Goal: Task Accomplishment & Management: Manage account settings

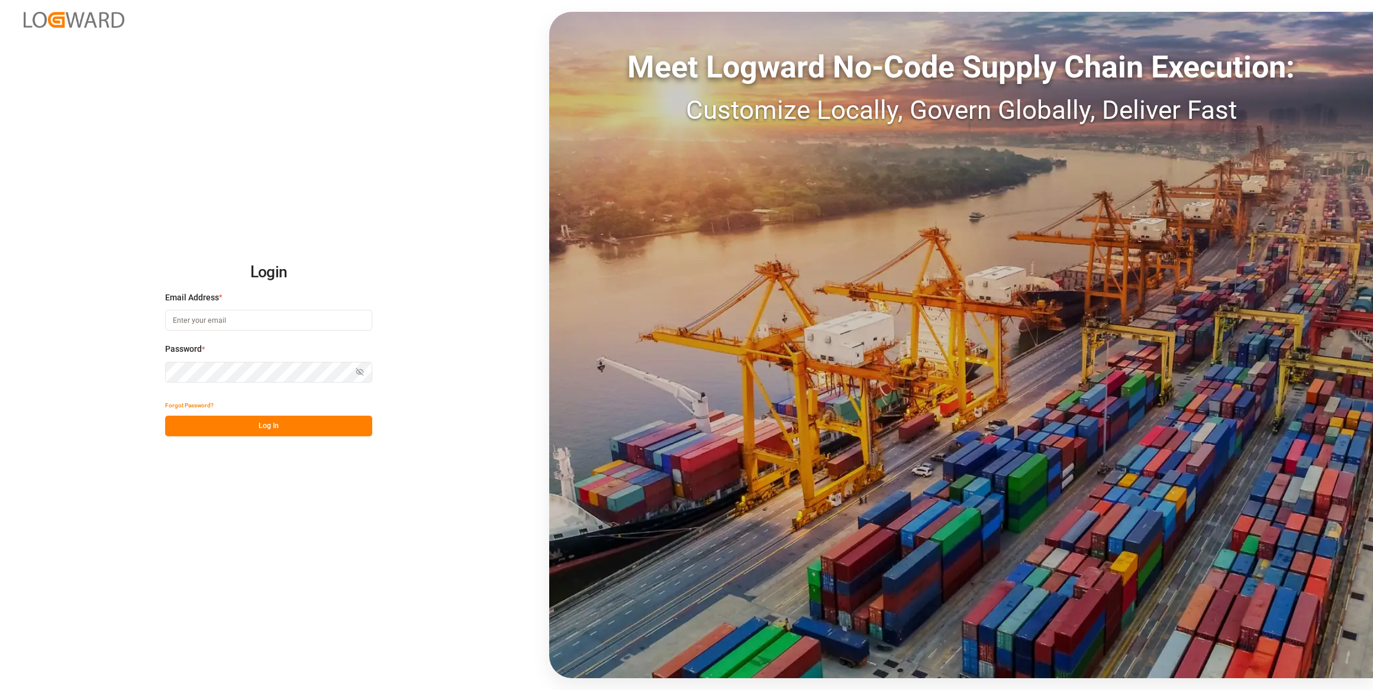
type input "[EMAIL_ADDRESS][PERSON_NAME][DOMAIN_NAME]"
click at [320, 424] on button "Log In" at bounding box center [268, 426] width 207 height 21
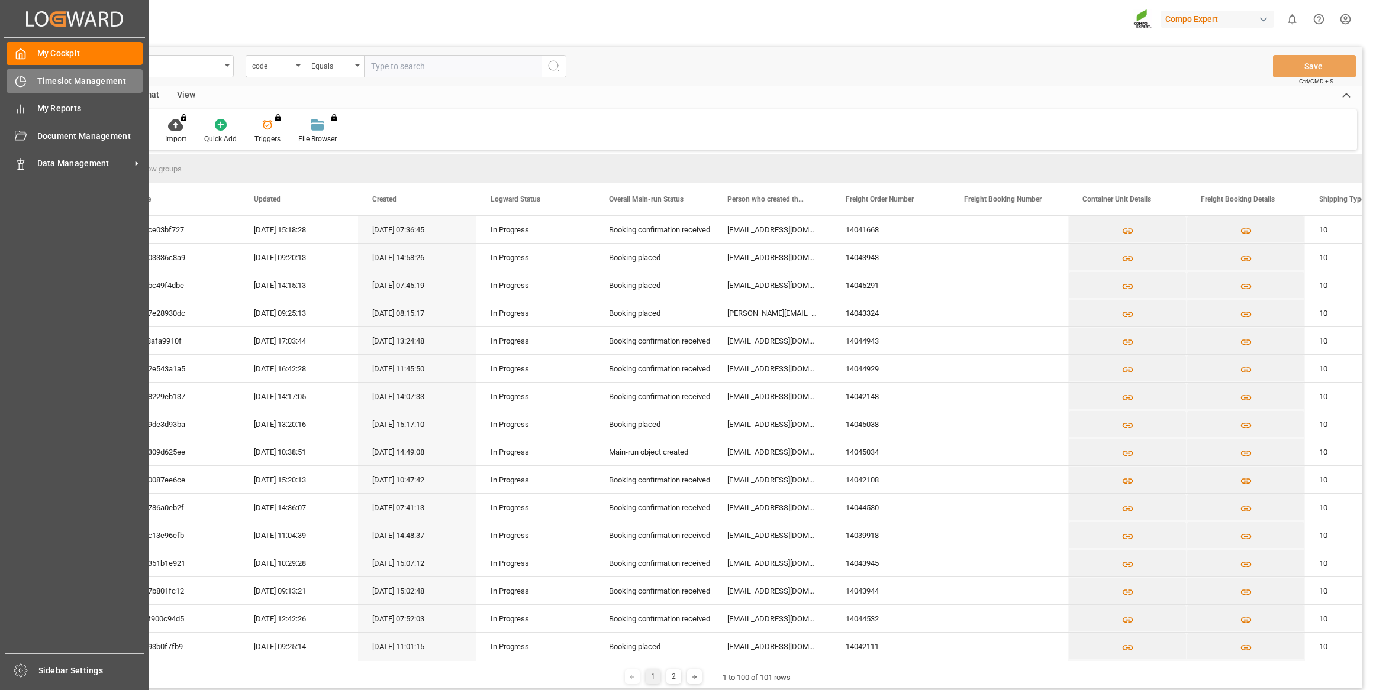
click at [61, 74] on div "Timeslot Management Timeslot Management" at bounding box center [75, 80] width 136 height 23
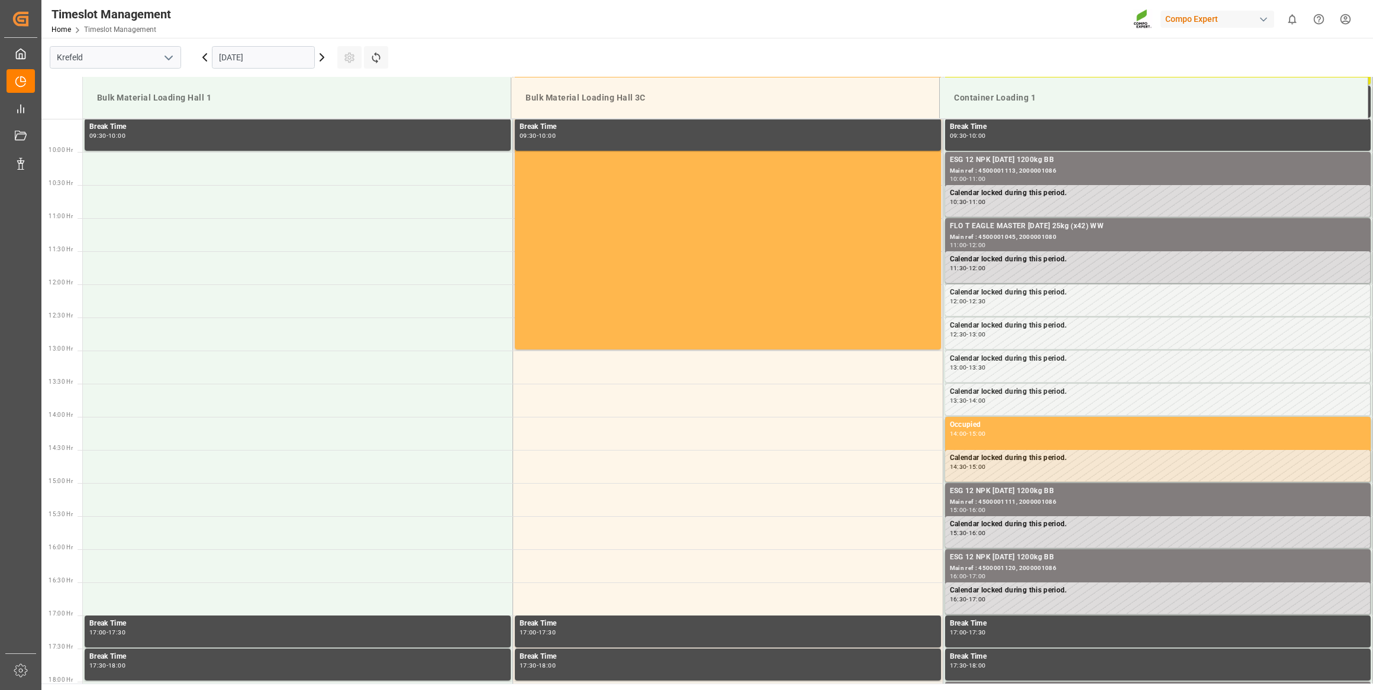
scroll to position [655, 0]
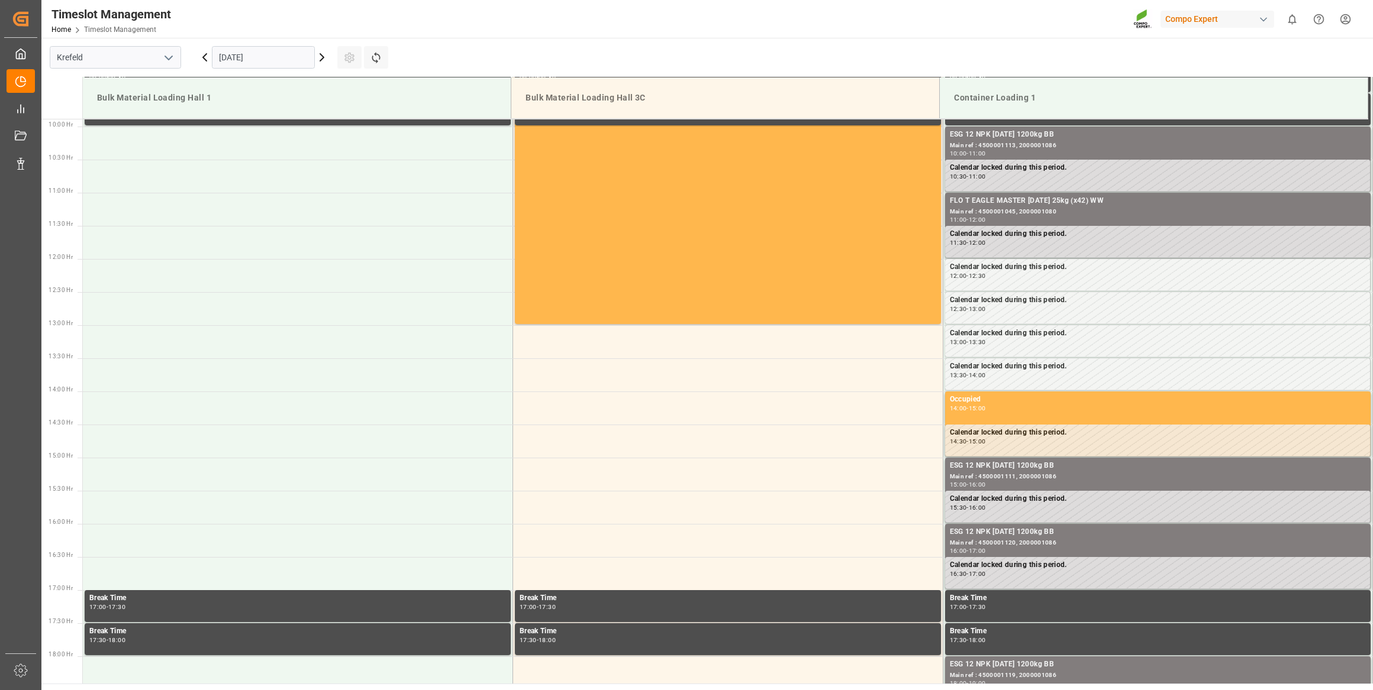
click at [258, 63] on input "[DATE]" at bounding box center [263, 57] width 103 height 22
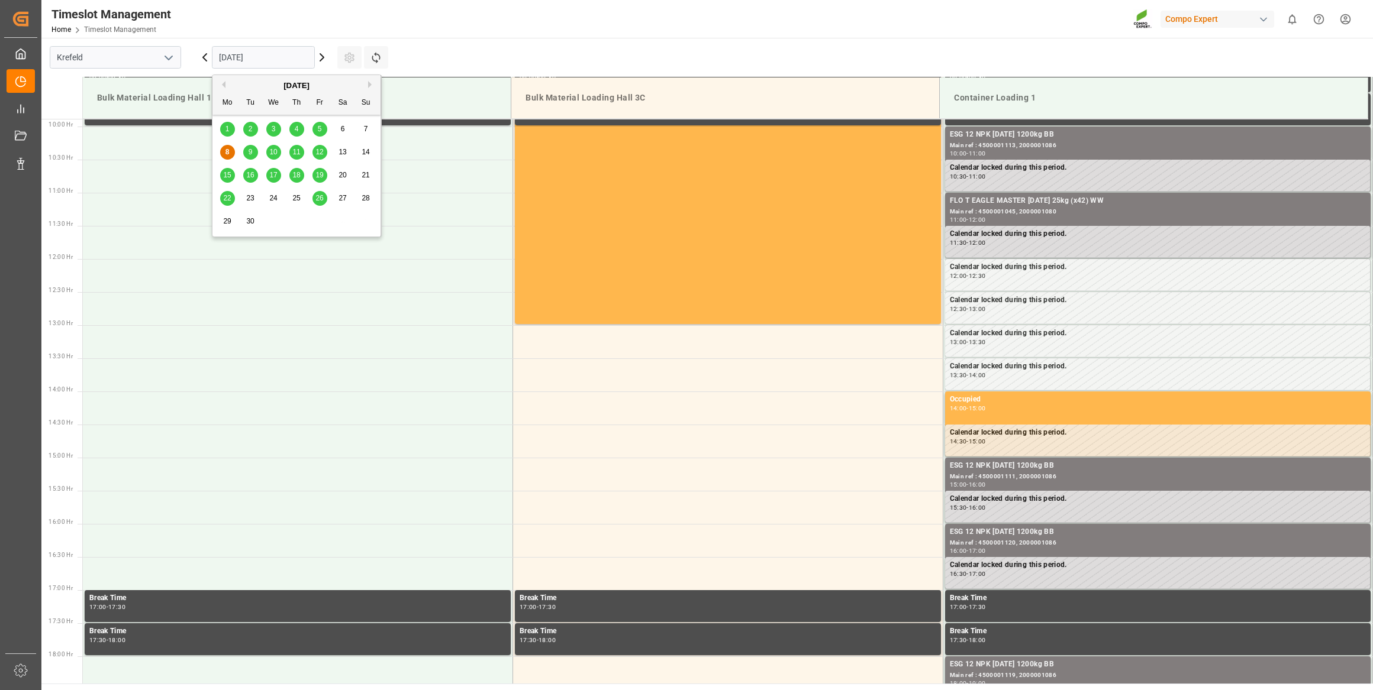
click at [295, 169] on div "18" at bounding box center [296, 176] width 15 height 14
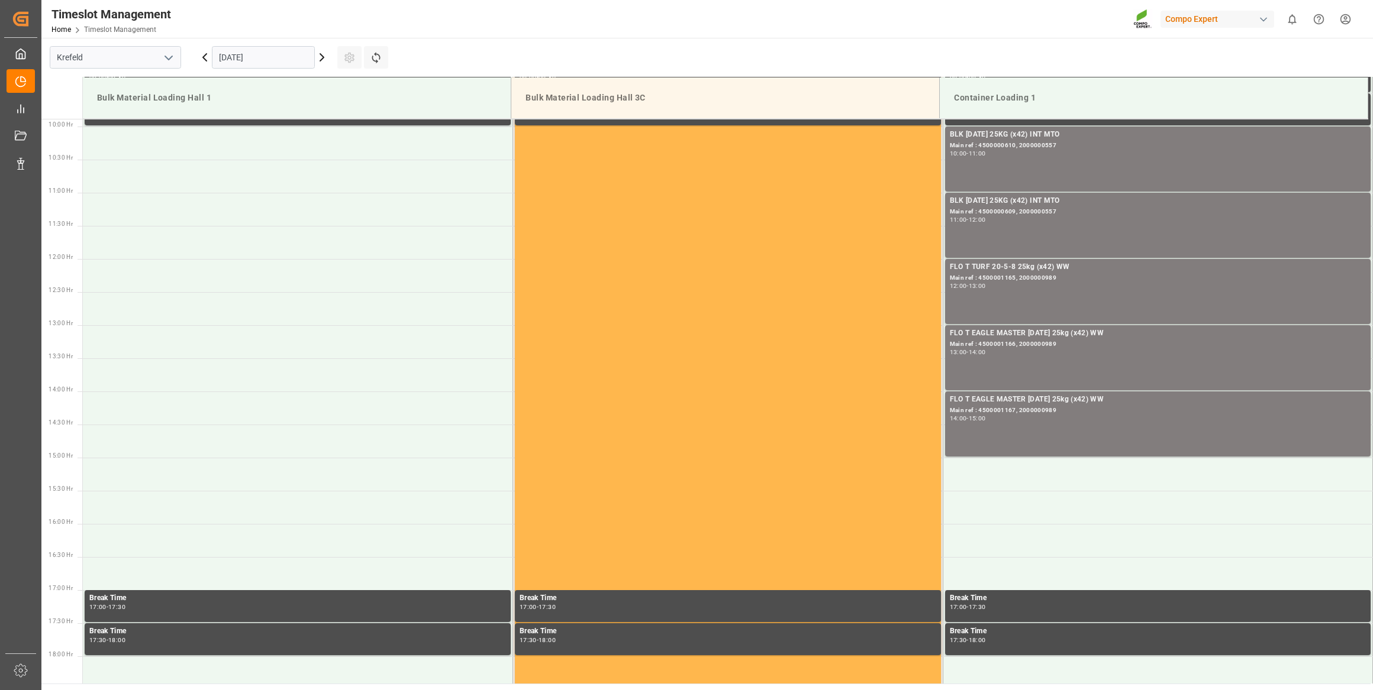
click at [319, 59] on icon at bounding box center [322, 57] width 14 height 14
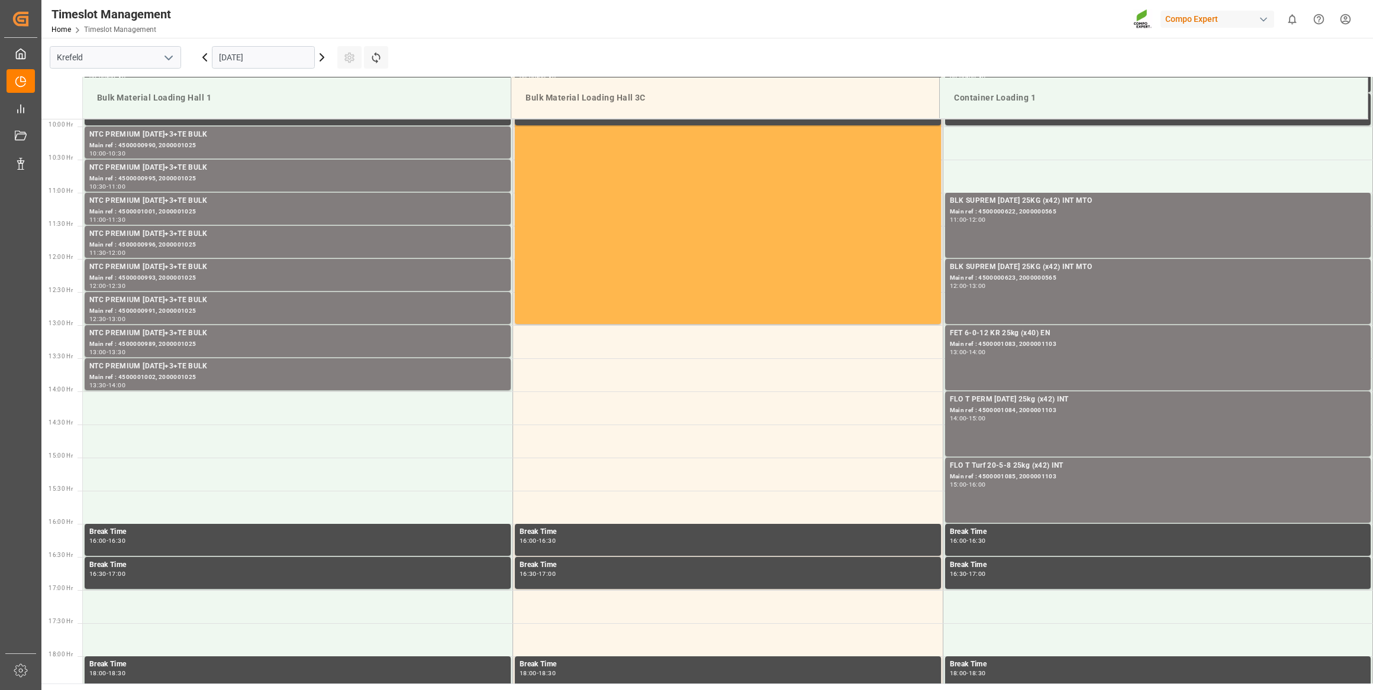
click at [207, 54] on icon at bounding box center [205, 57] width 14 height 14
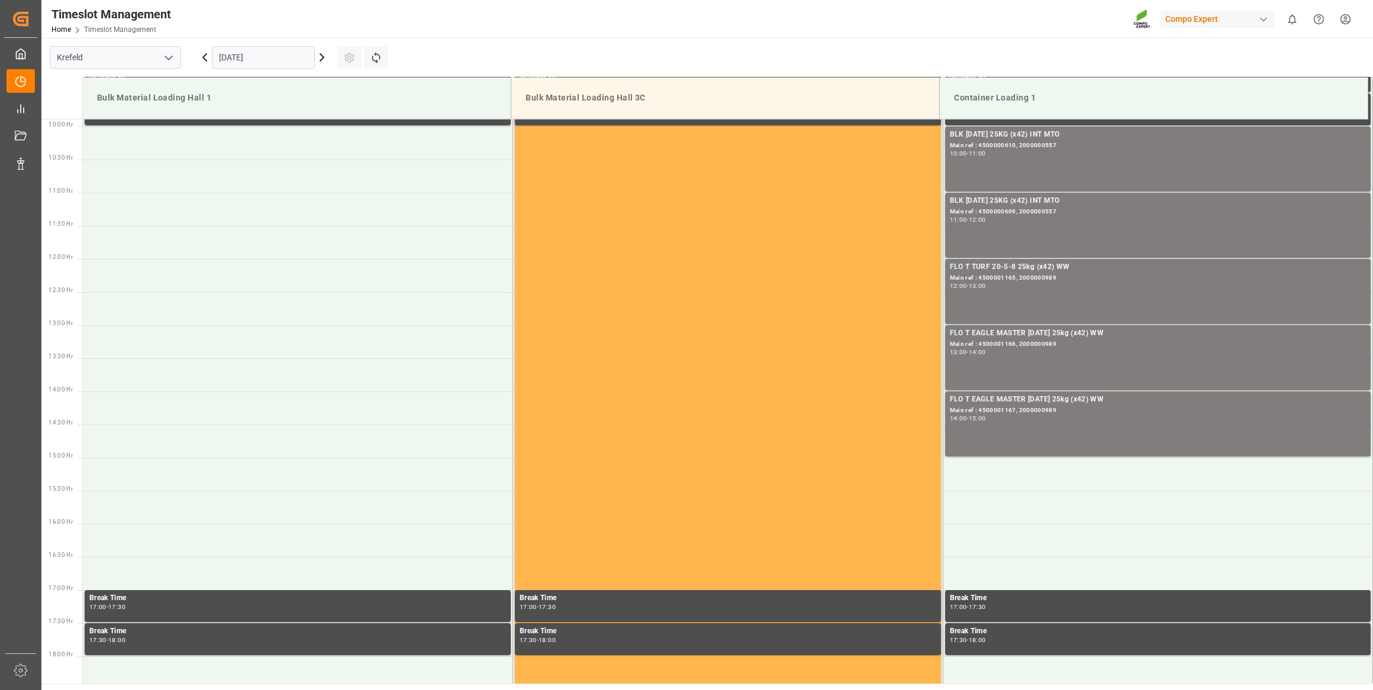
click at [207, 54] on icon at bounding box center [205, 57] width 14 height 14
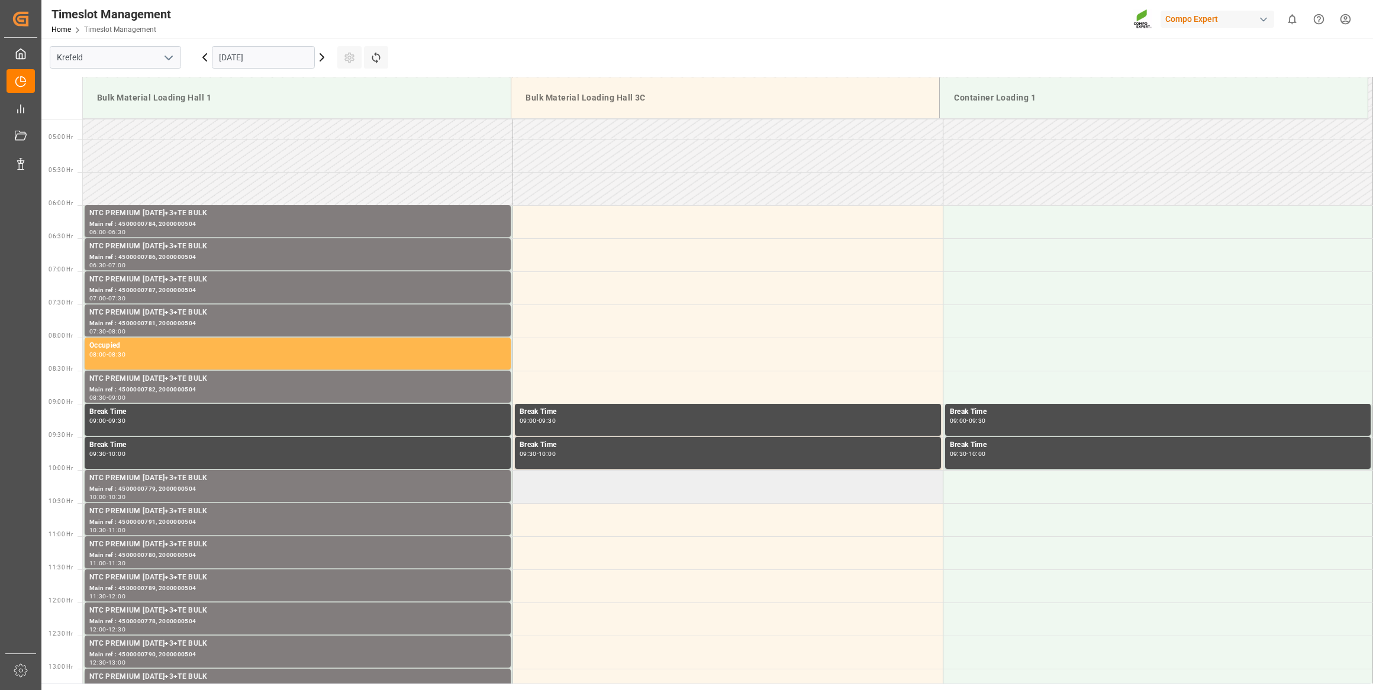
scroll to position [225, 0]
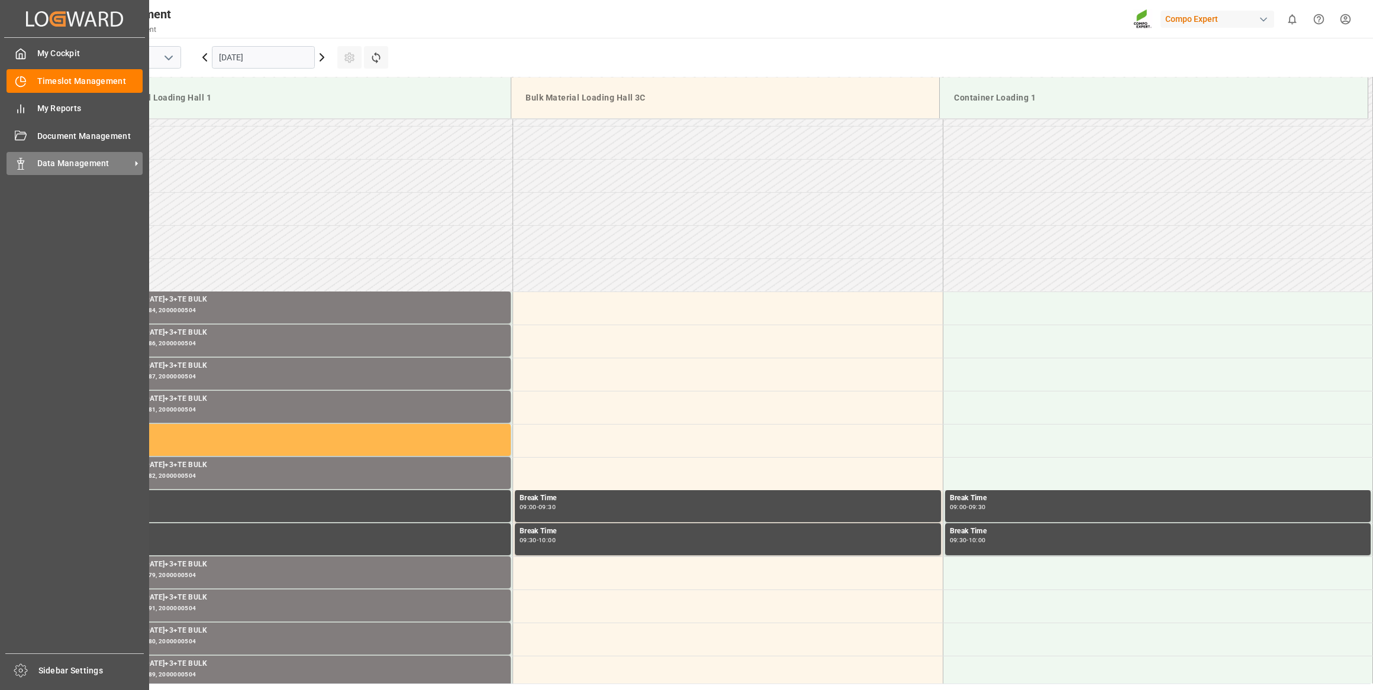
click at [51, 170] on span "Data Management" at bounding box center [83, 163] width 93 height 12
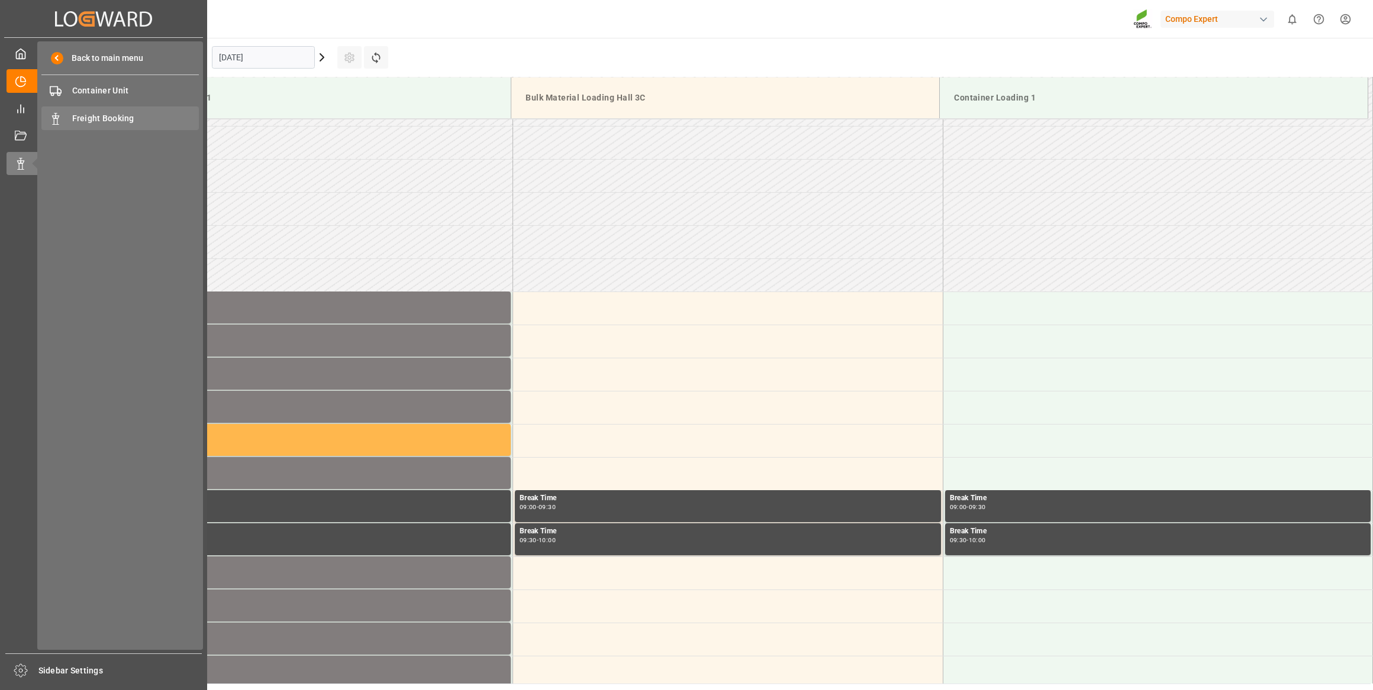
click at [106, 122] on span "Freight Booking" at bounding box center [135, 118] width 127 height 12
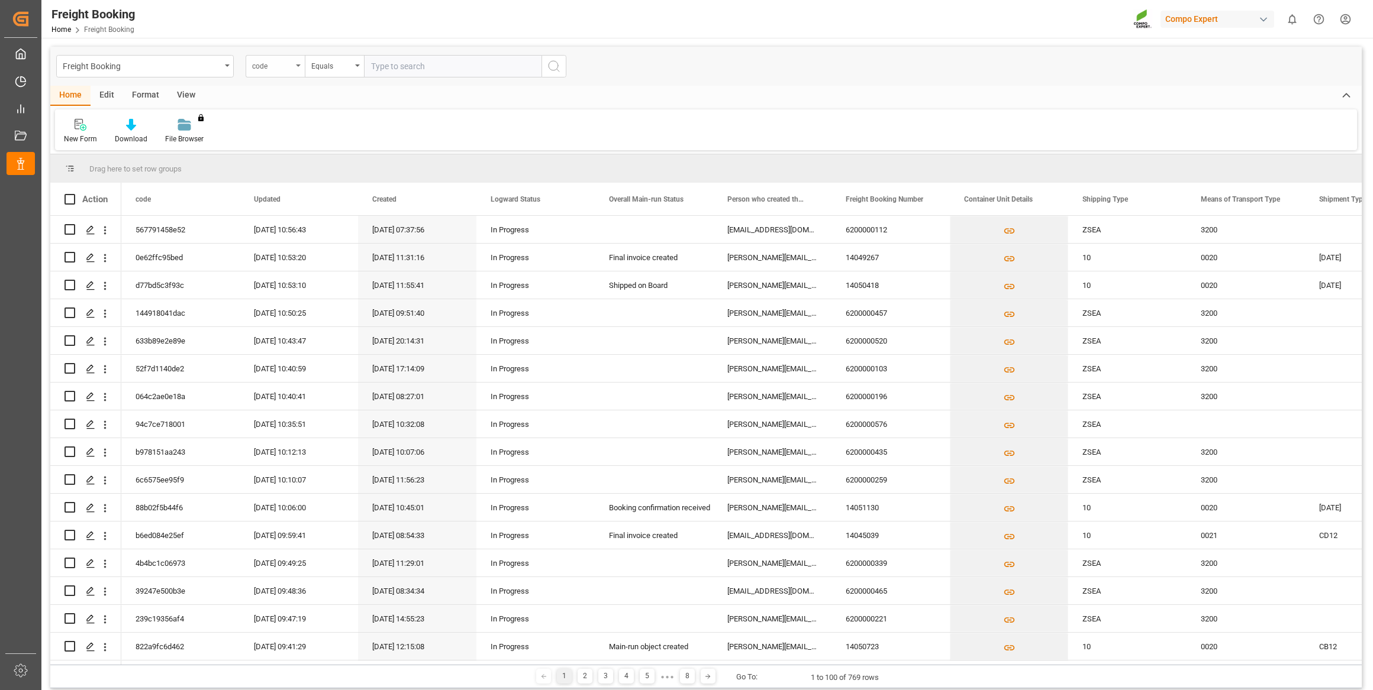
click at [289, 67] on div "code" at bounding box center [272, 65] width 40 height 14
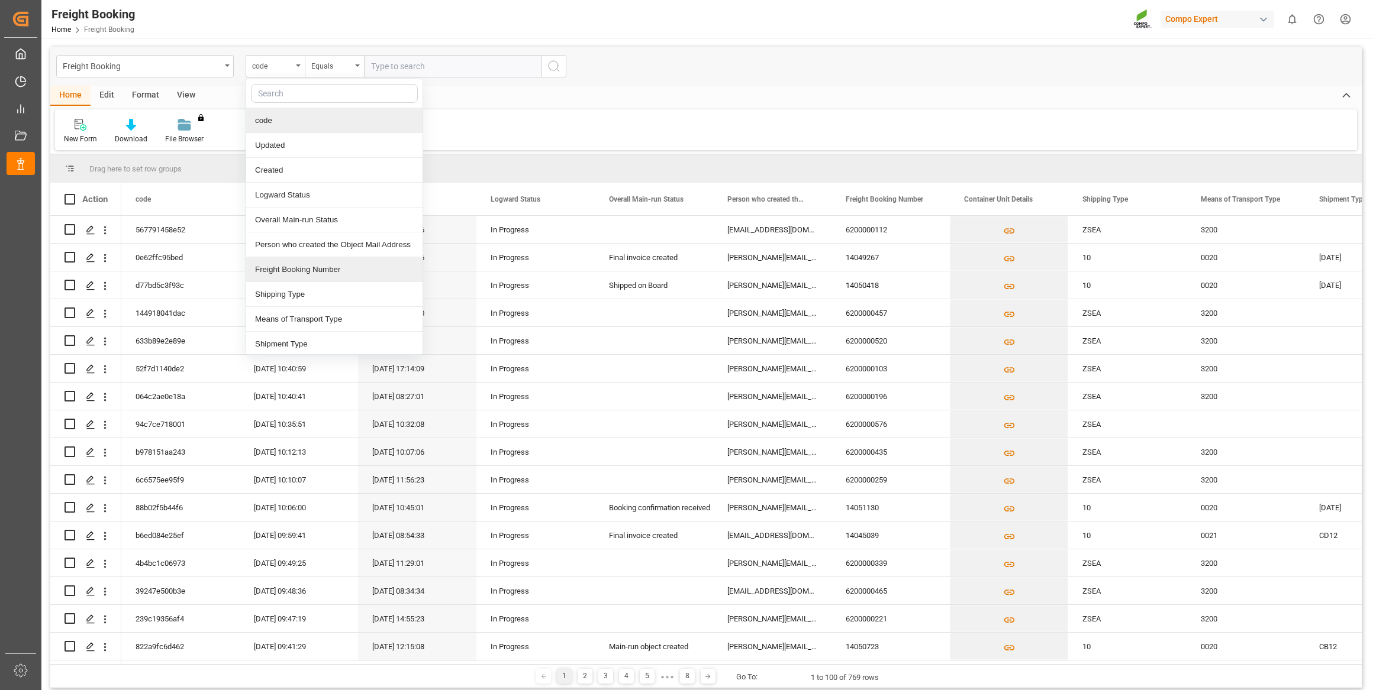
click at [325, 269] on div "Freight Booking Number" at bounding box center [334, 269] width 176 height 25
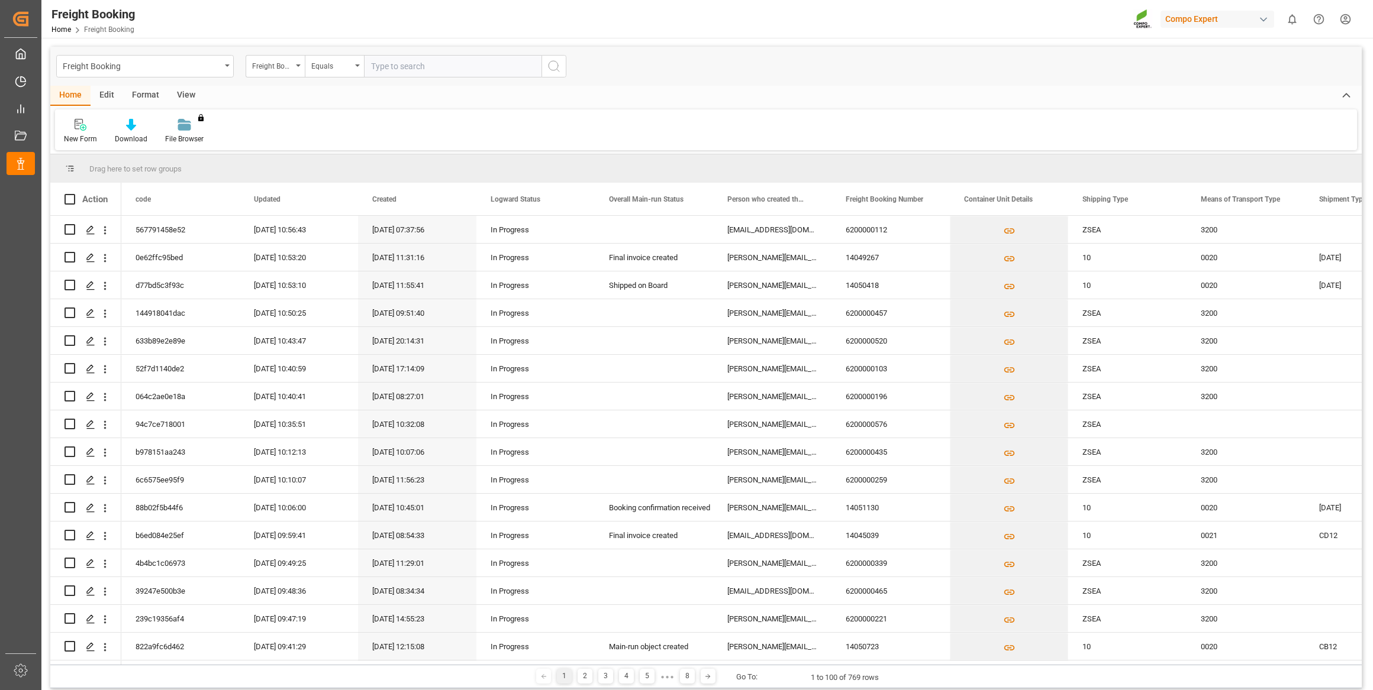
click at [426, 56] on input "text" at bounding box center [452, 66] width 177 height 22
paste input "6200000570"
type input "6200000570"
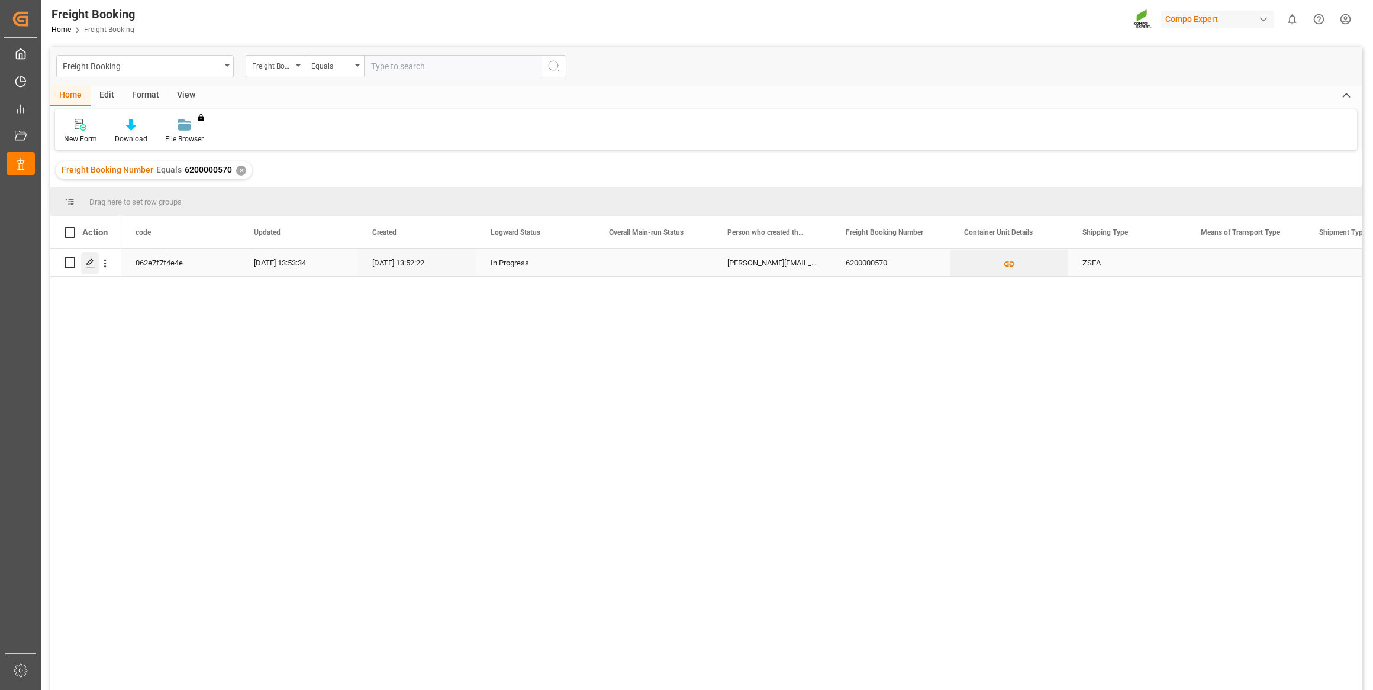
click at [95, 261] on icon "Press SPACE to select this row." at bounding box center [90, 263] width 9 height 9
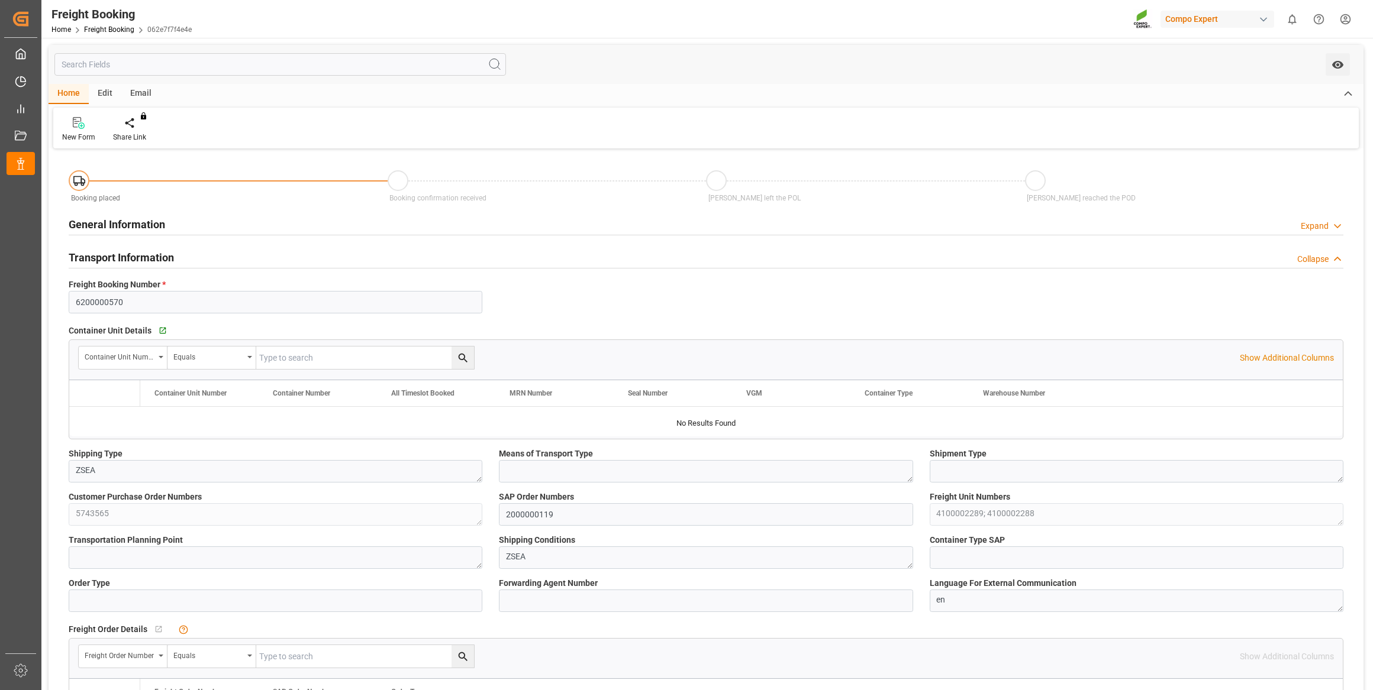
type input "CLSAI"
type input "0"
type input "14640"
type input "22.08.2025 01:00"
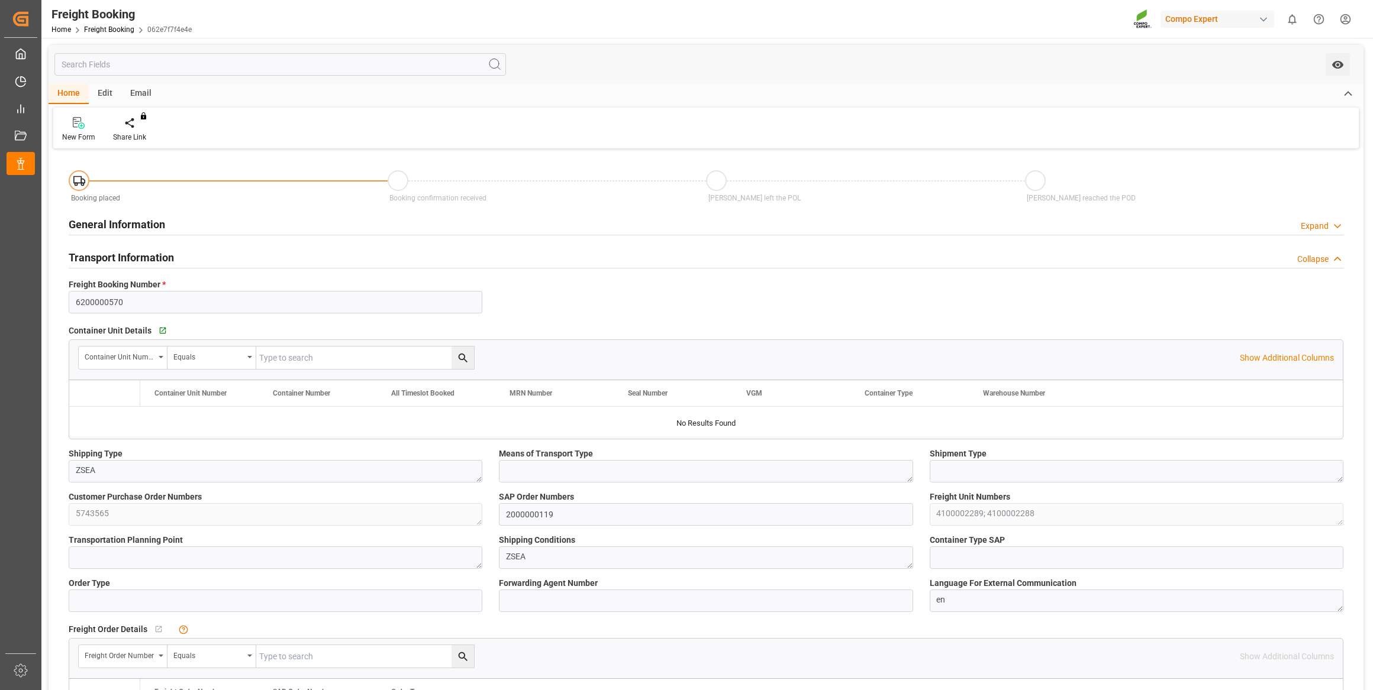
type input "04.09.2025 13:52"
click at [88, 424] on icon "Press SPACE to select this row." at bounding box center [94, 421] width 12 height 12
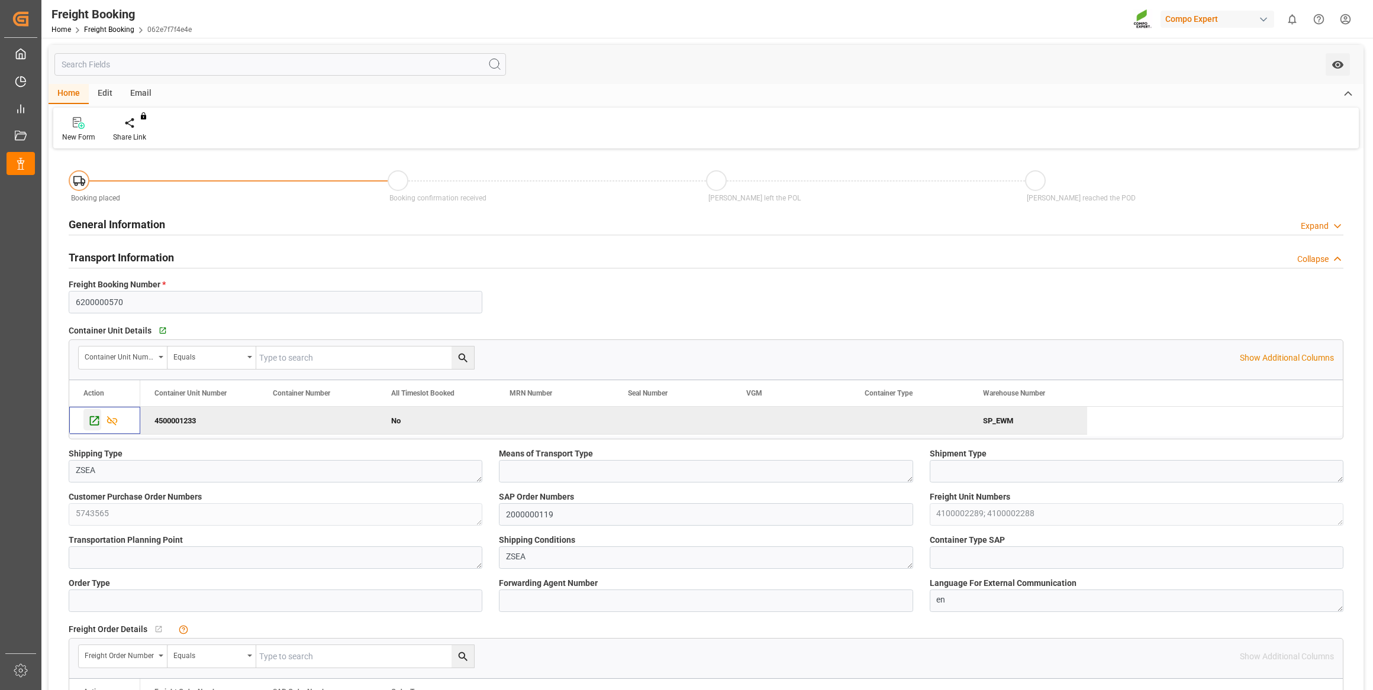
click at [88, 424] on icon "Press SPACE to deselect this row." at bounding box center [94, 421] width 12 height 12
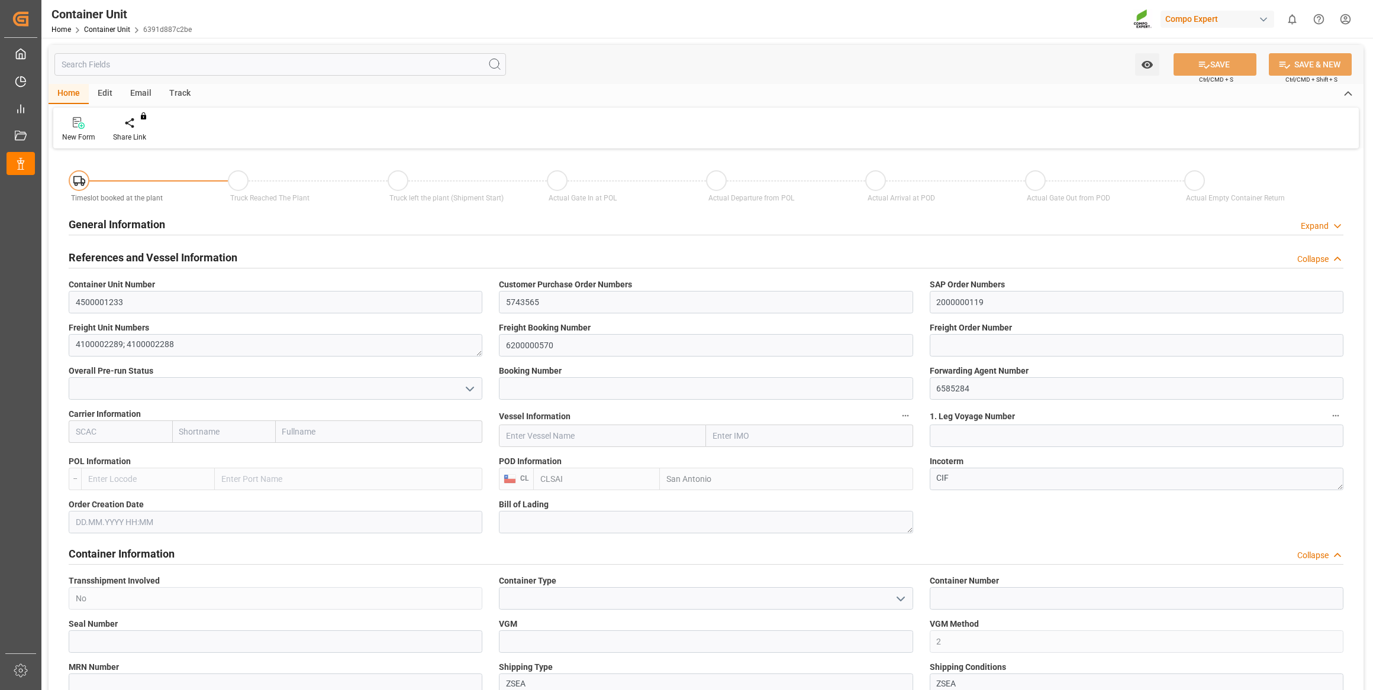
type input "CLSAI"
type input "0"
type input "14640"
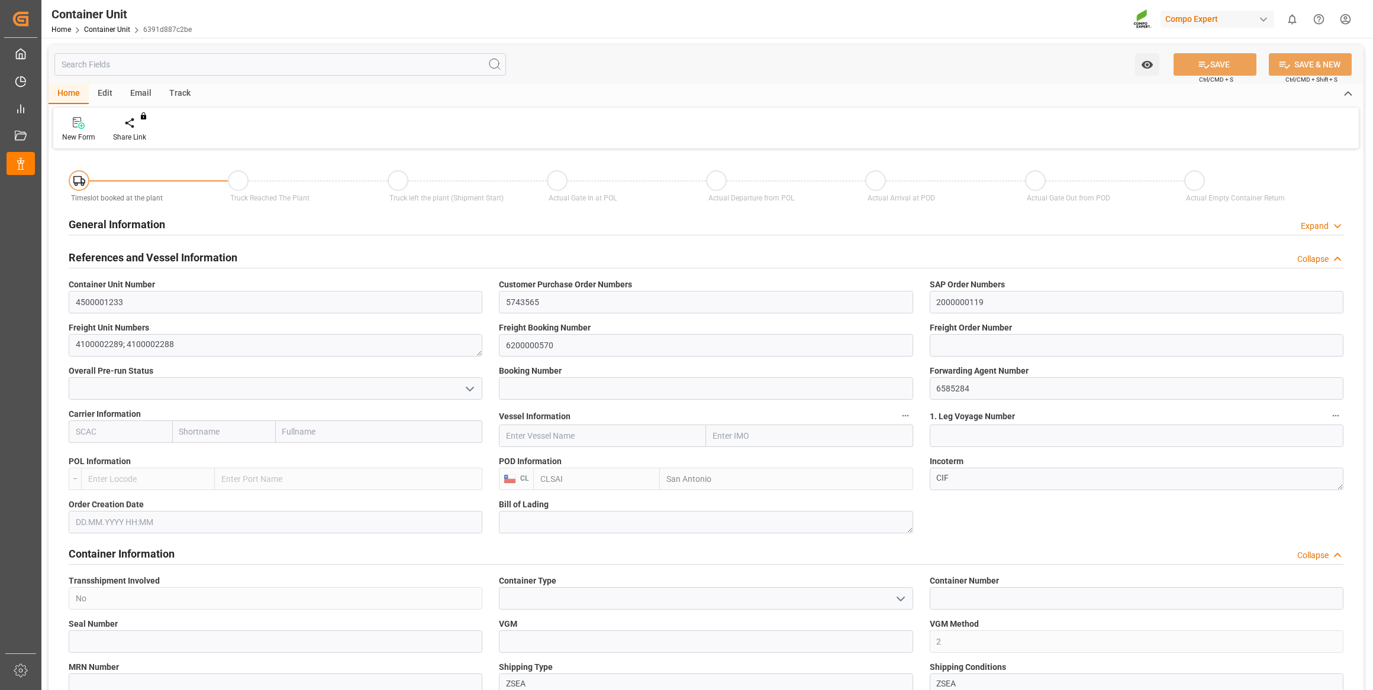
type input "22.08.2025"
click at [138, 128] on icon at bounding box center [138, 123] width 8 height 12
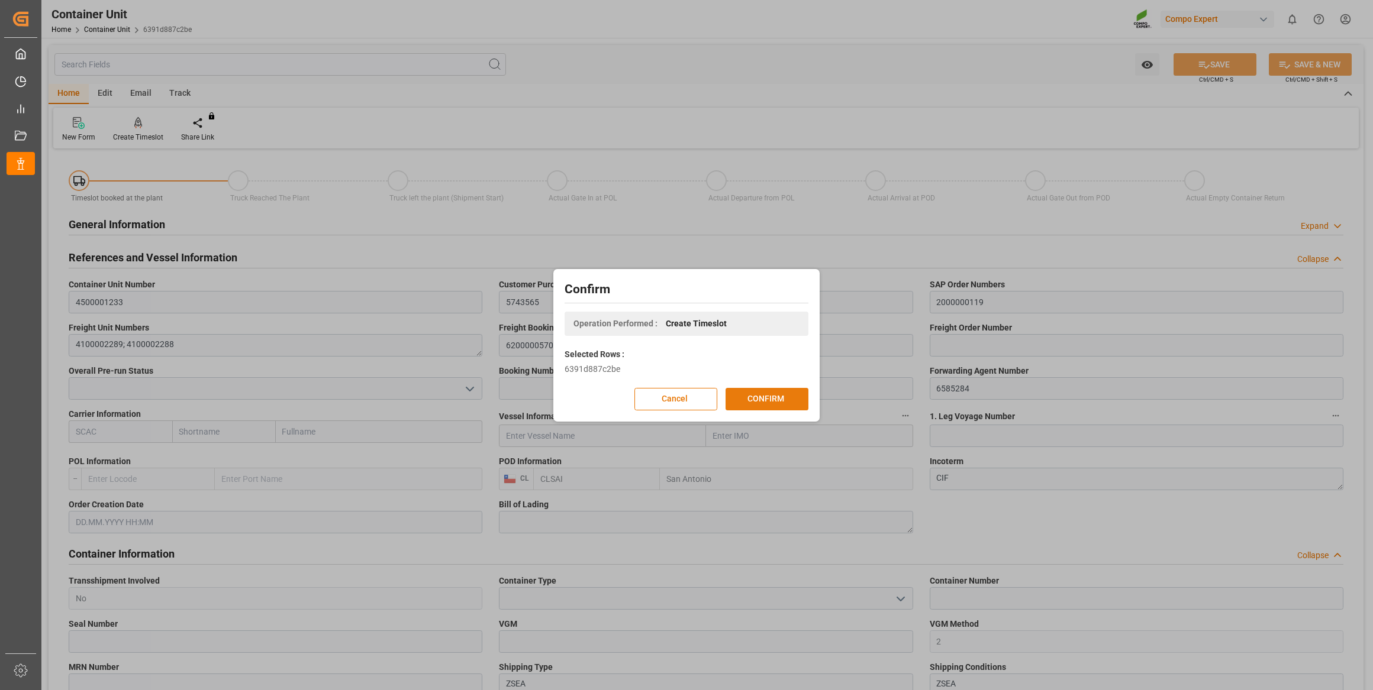
click at [756, 396] on button "CONFIRM" at bounding box center [766, 399] width 83 height 22
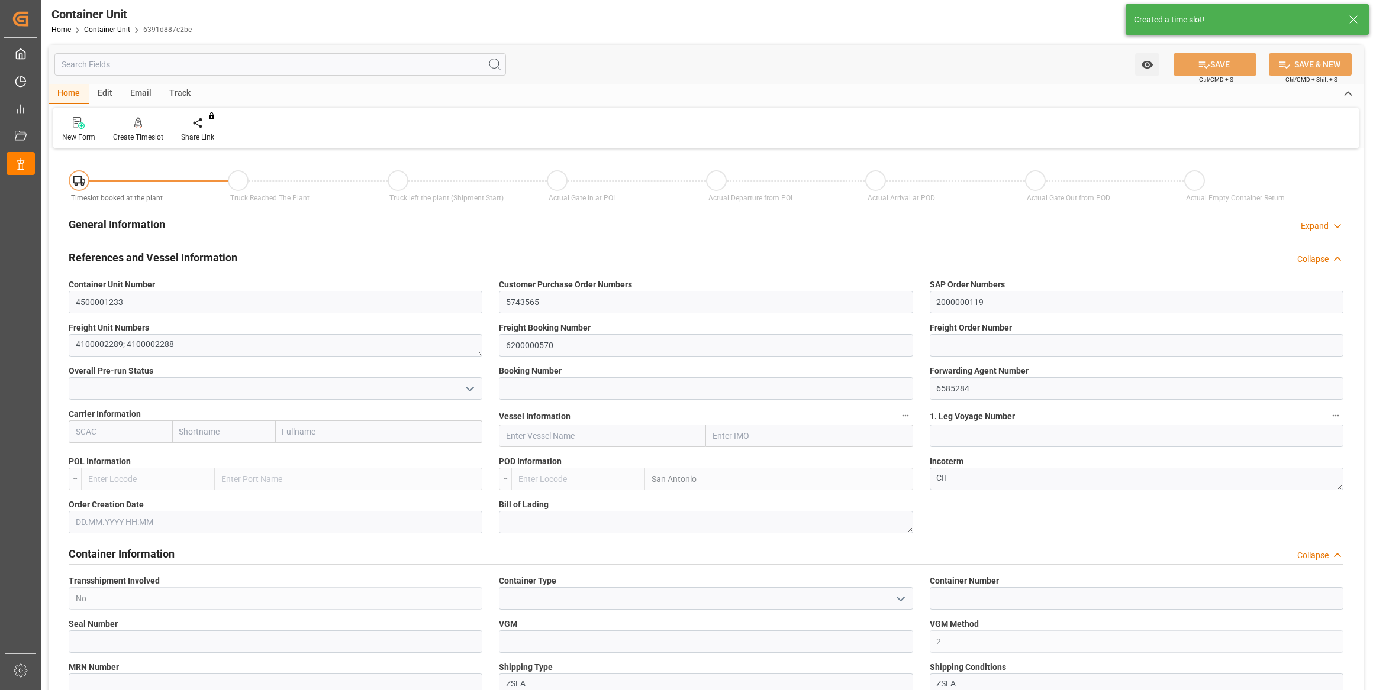
type input "CLSAI"
type input "0"
type input "14640"
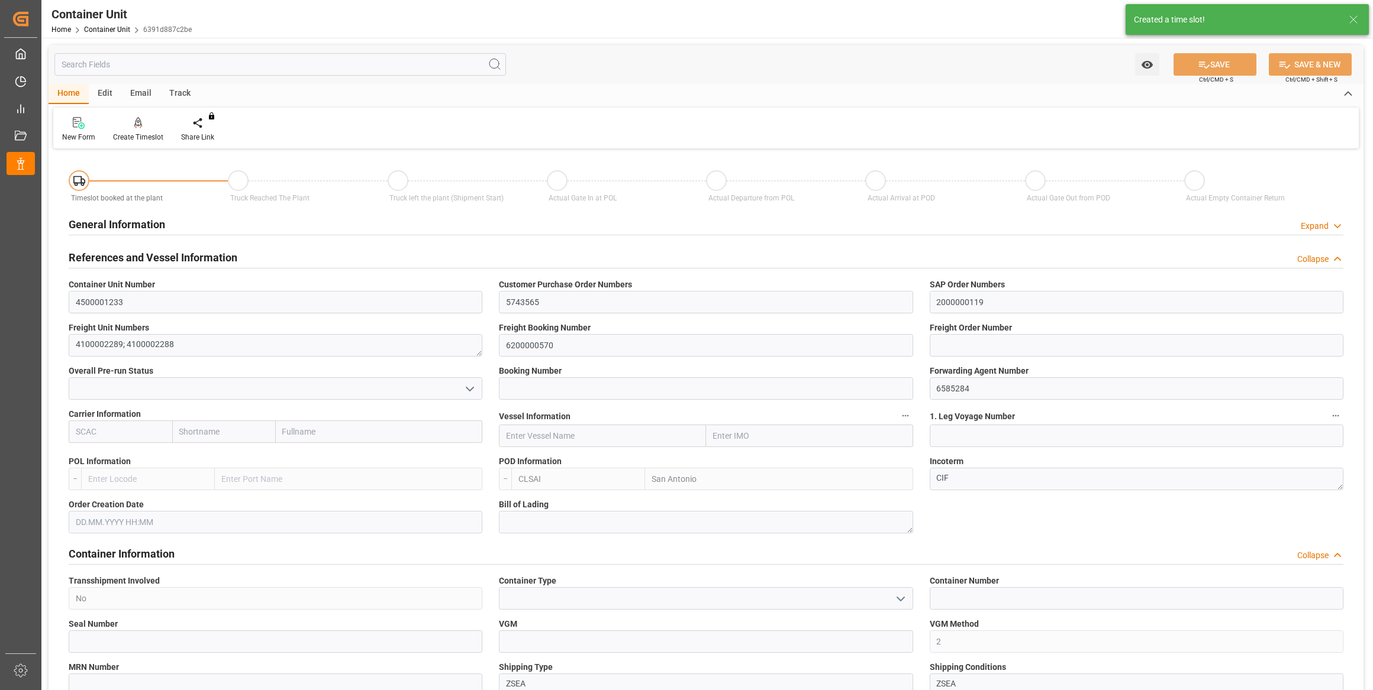
type input "22.08.2025"
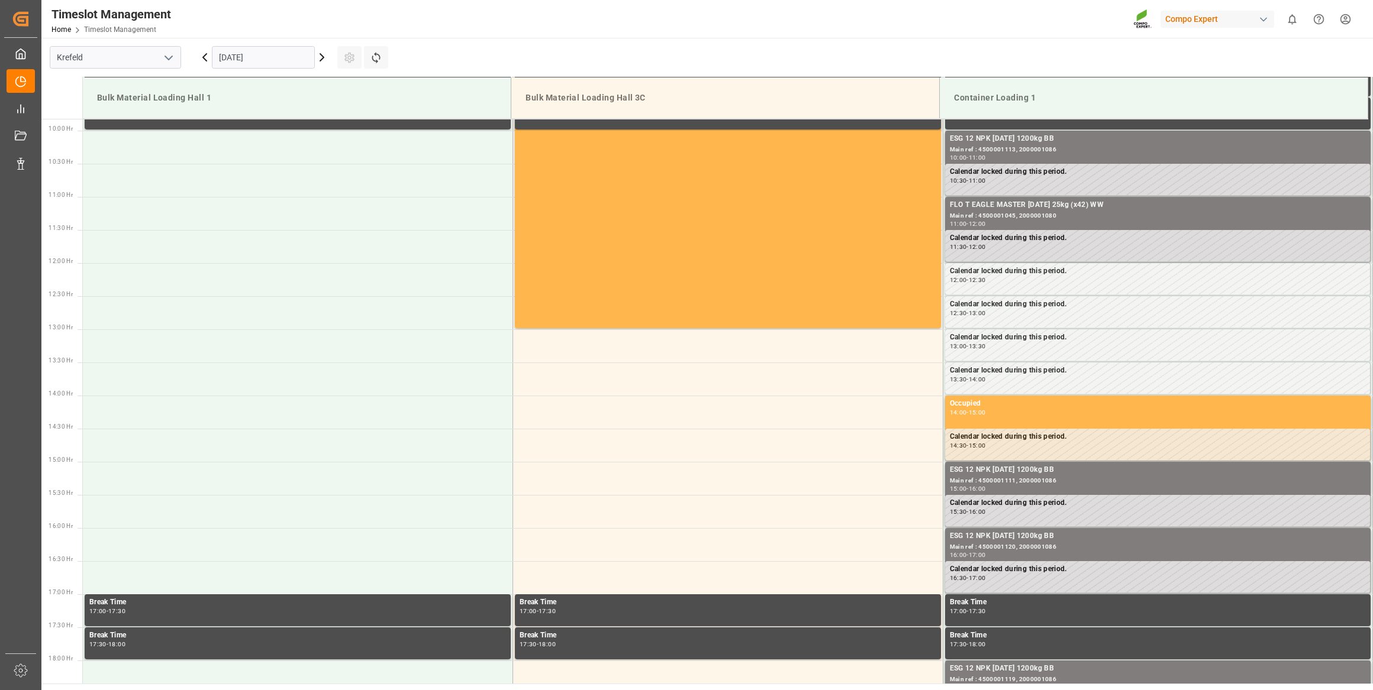
scroll to position [655, 0]
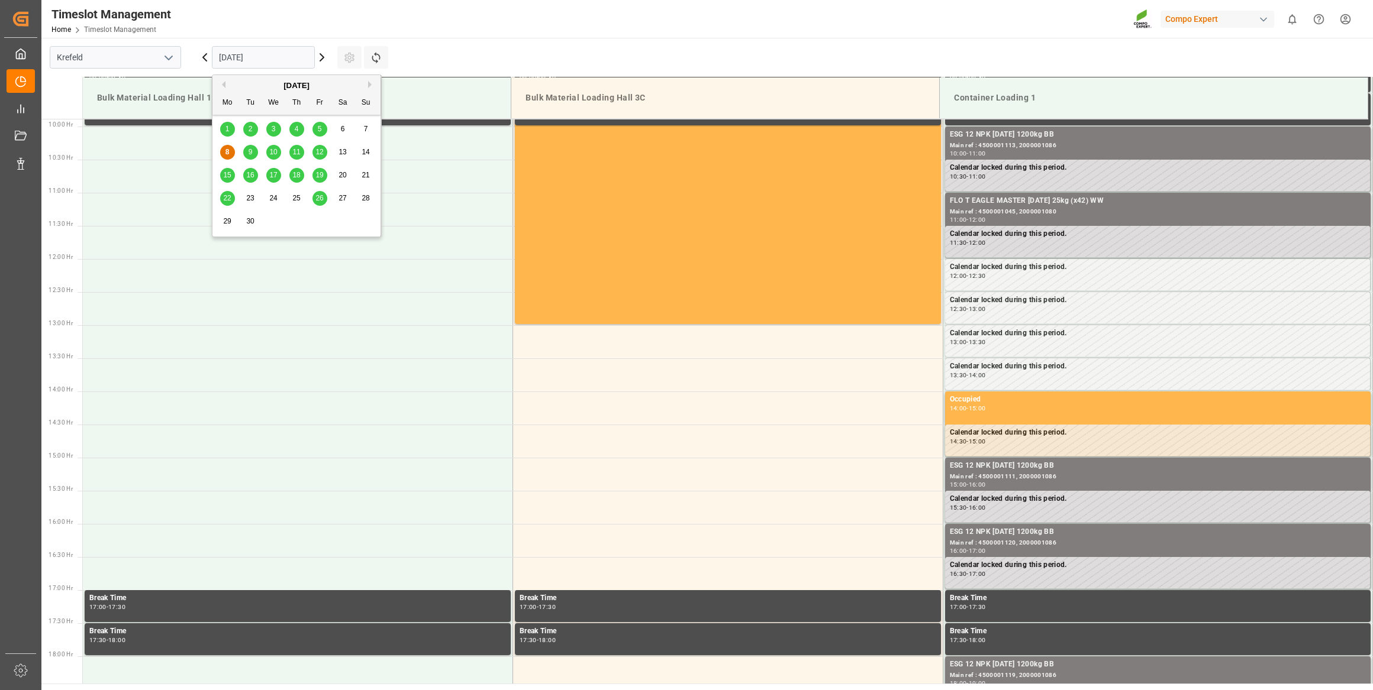
click at [250, 51] on input "[DATE]" at bounding box center [263, 57] width 103 height 22
click at [276, 170] on div "17" at bounding box center [273, 176] width 15 height 14
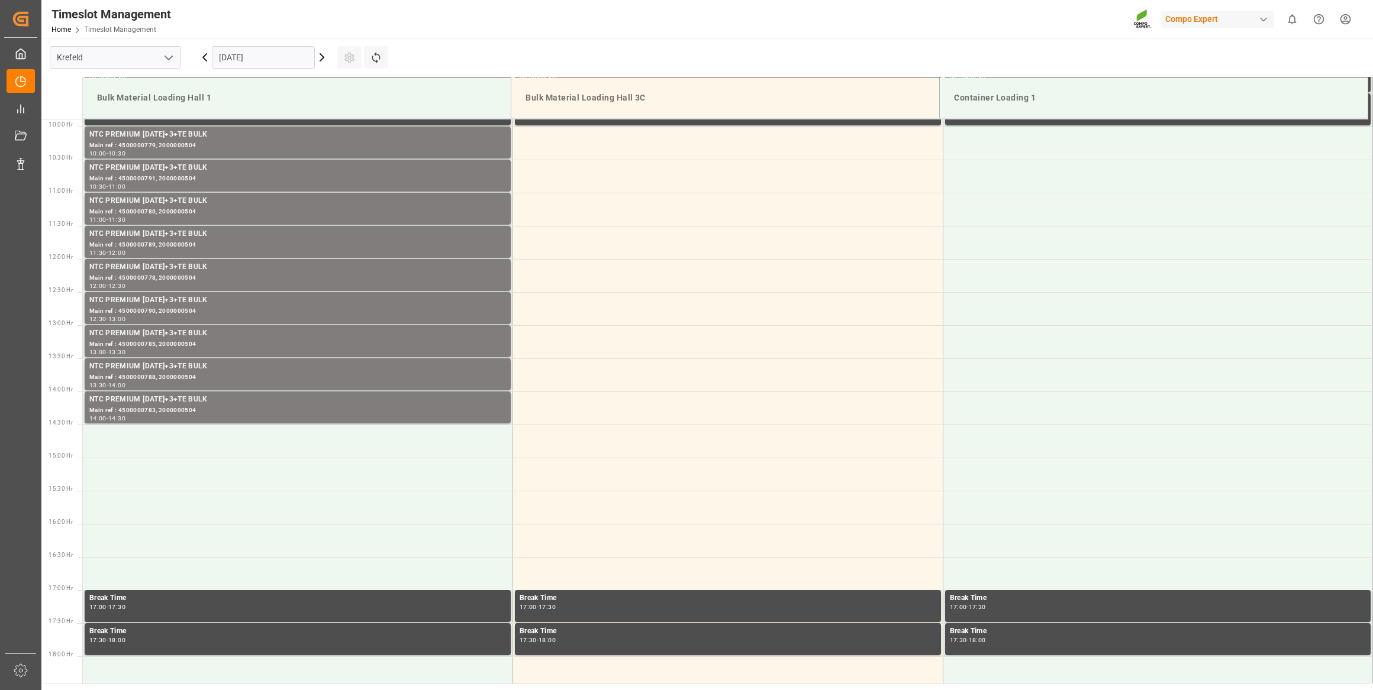
click at [319, 51] on icon at bounding box center [322, 57] width 14 height 14
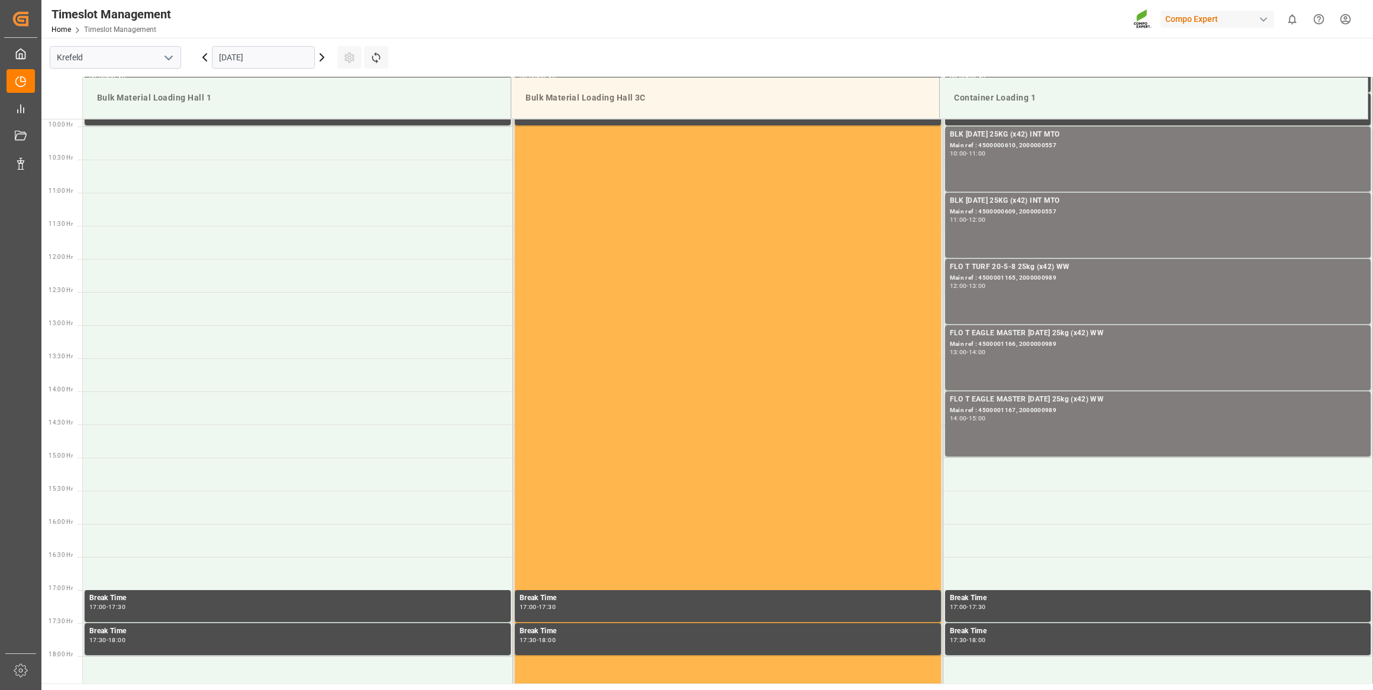
click at [319, 51] on icon at bounding box center [322, 57] width 14 height 14
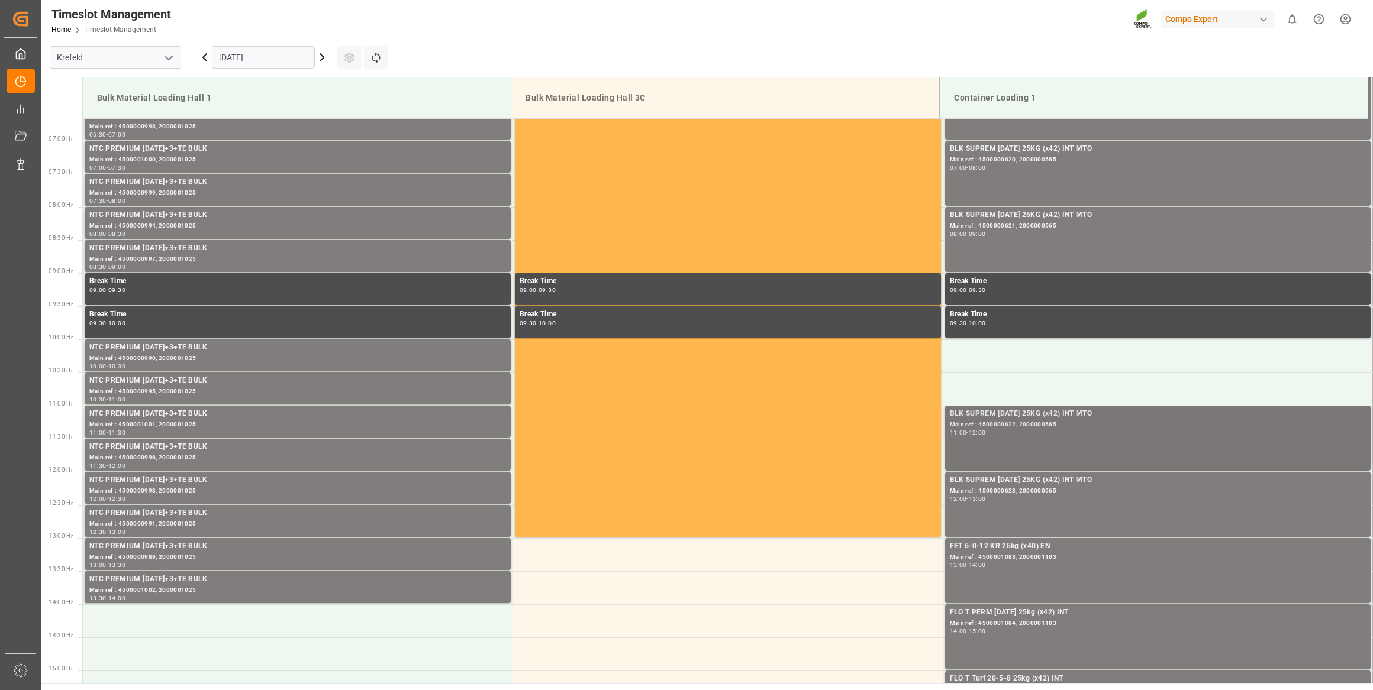
scroll to position [322, 0]
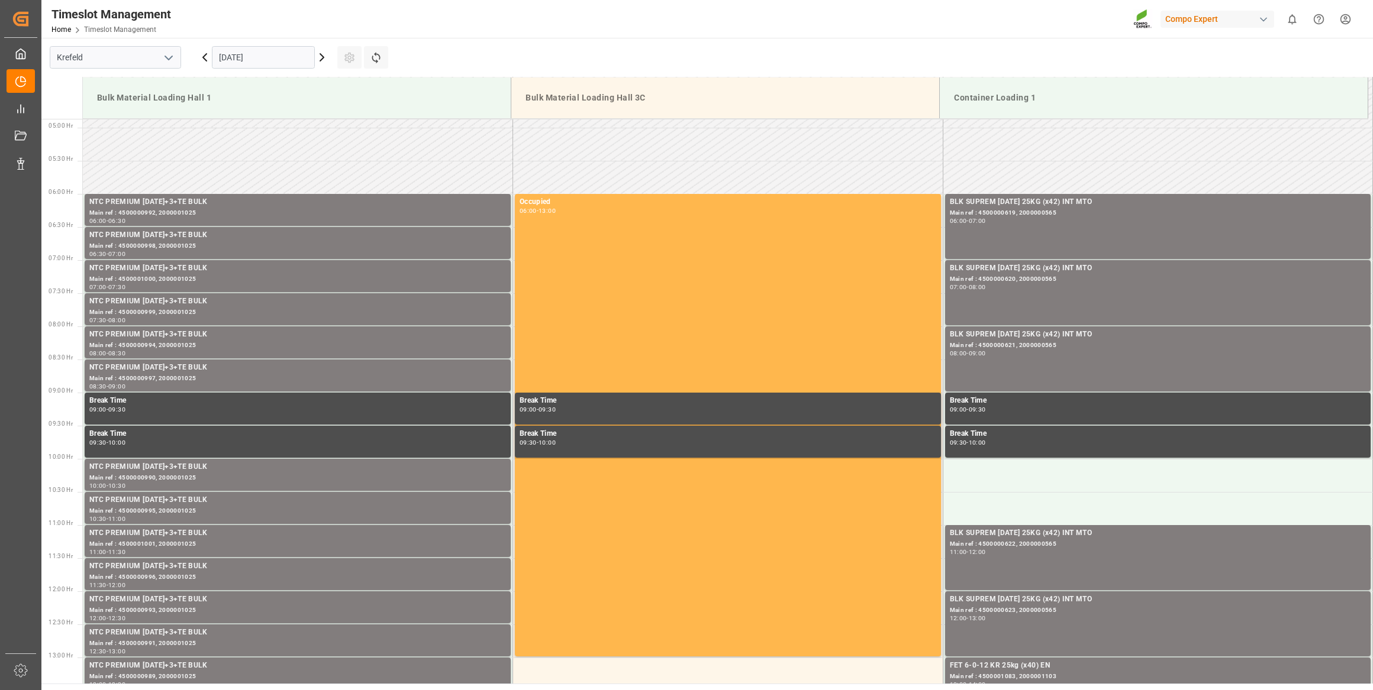
click at [276, 49] on input "[DATE]" at bounding box center [263, 57] width 103 height 22
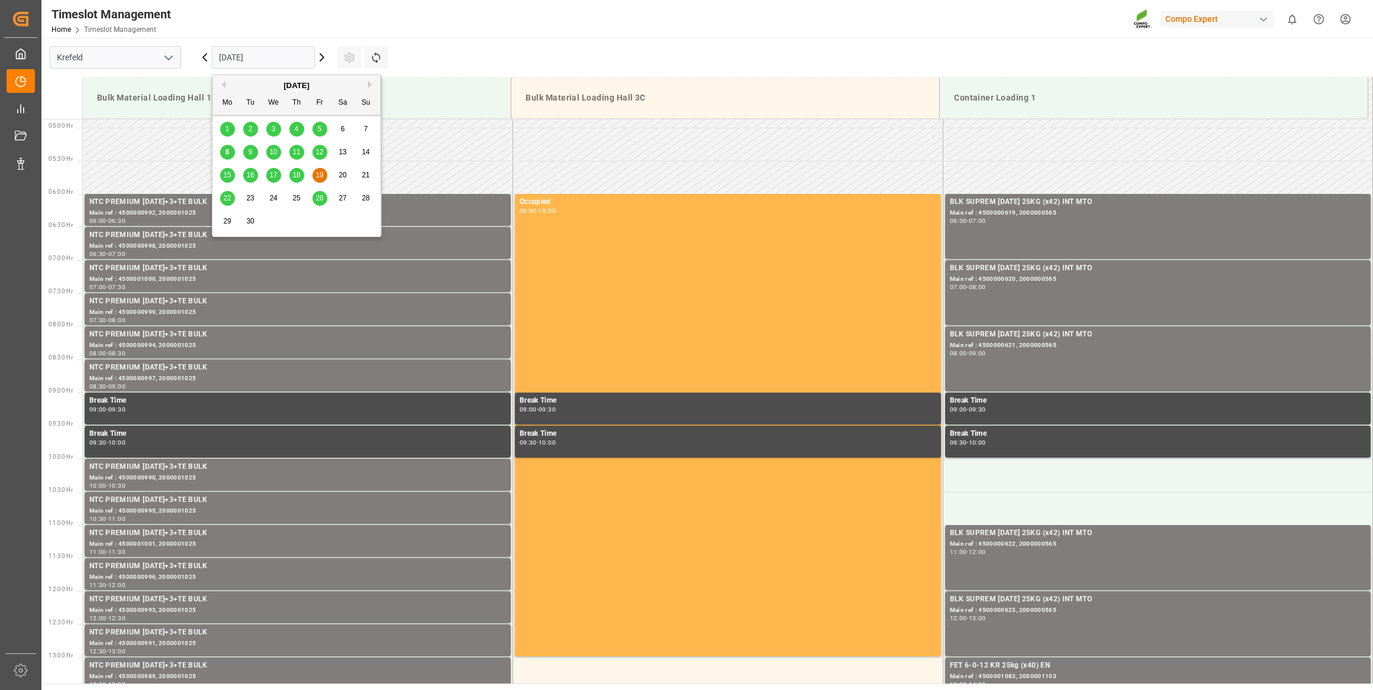
click at [268, 173] on div "17" at bounding box center [273, 176] width 15 height 14
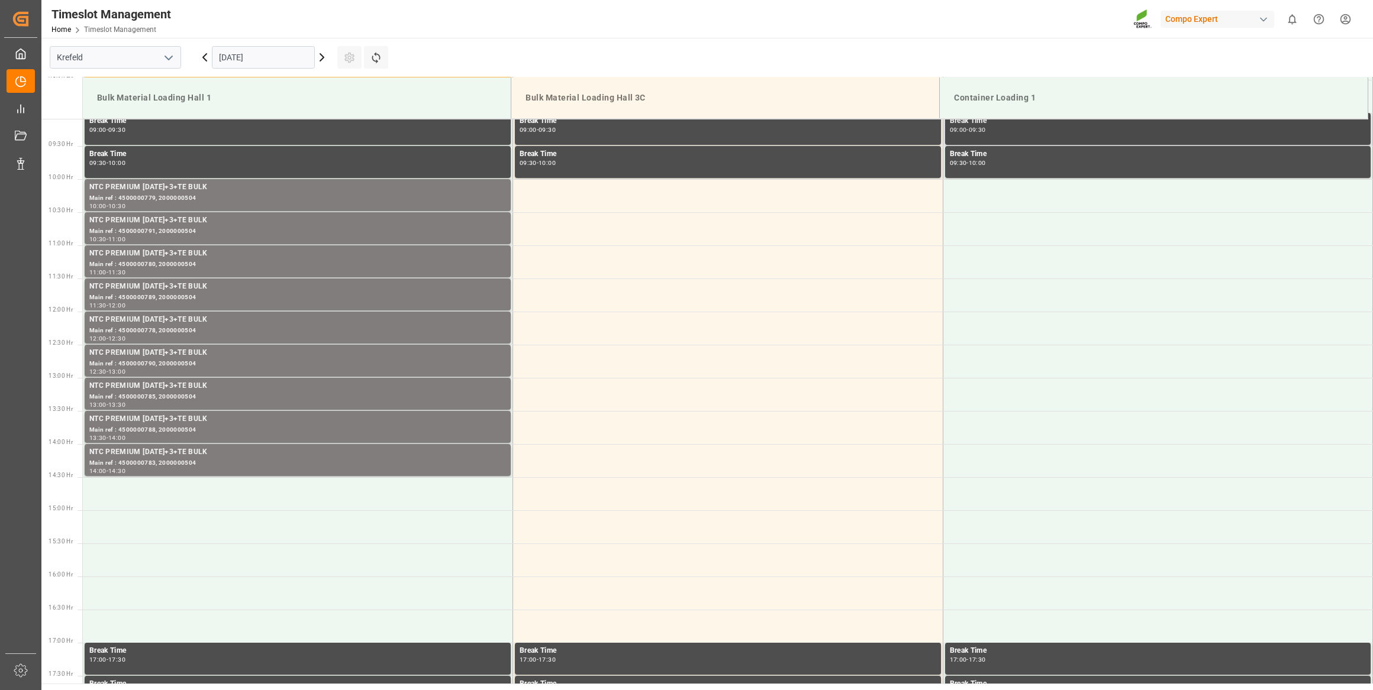
scroll to position [440, 0]
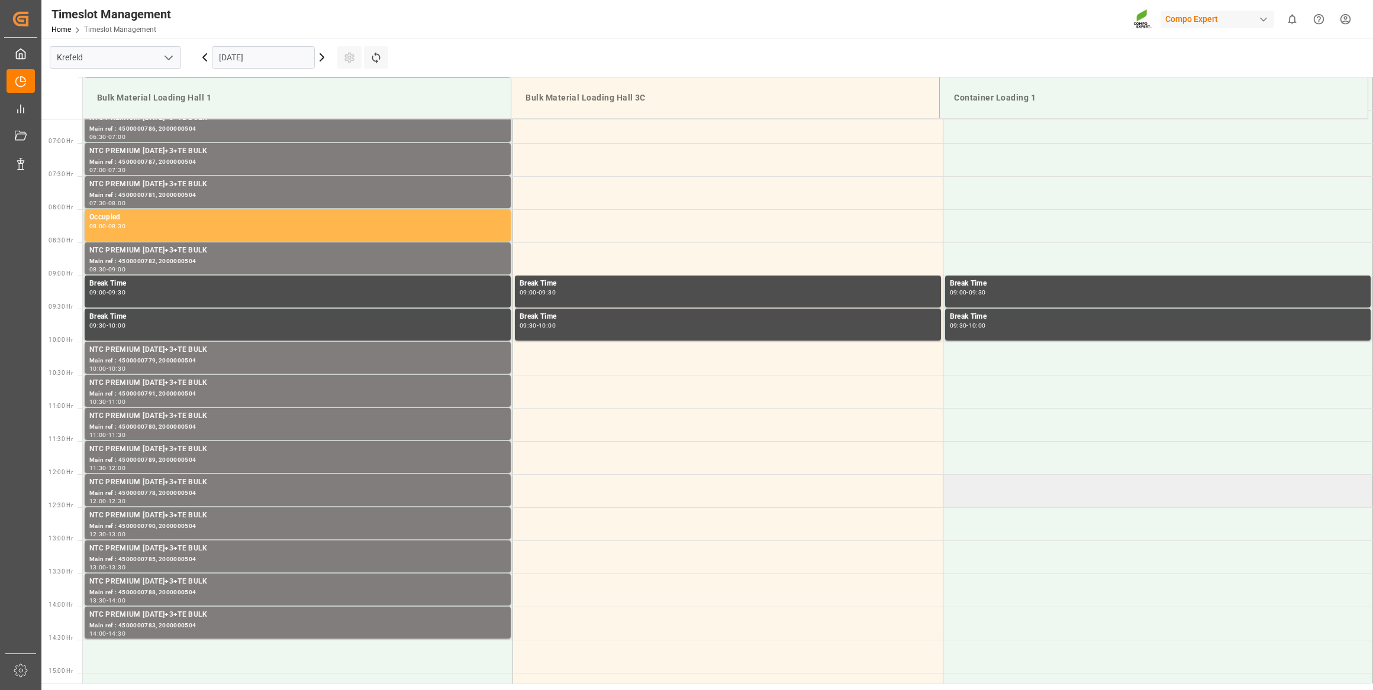
click at [1071, 482] on td at bounding box center [1157, 491] width 430 height 33
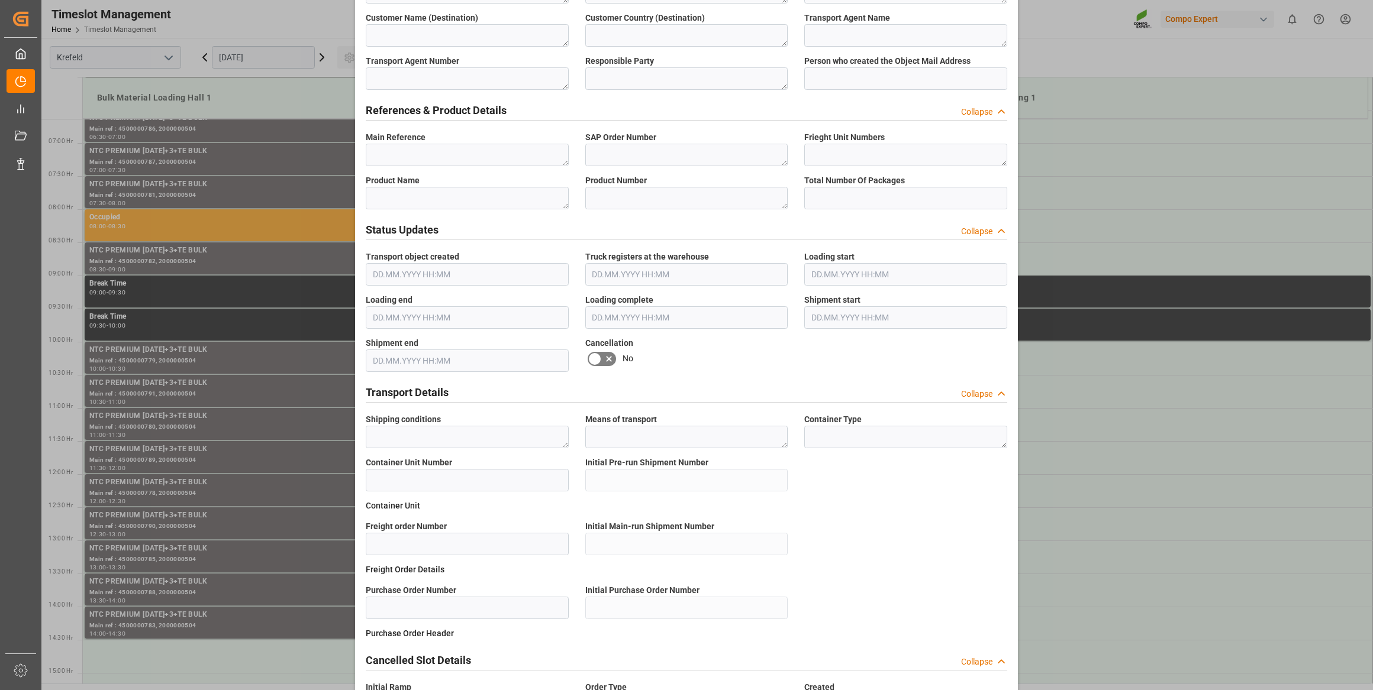
scroll to position [572, 0]
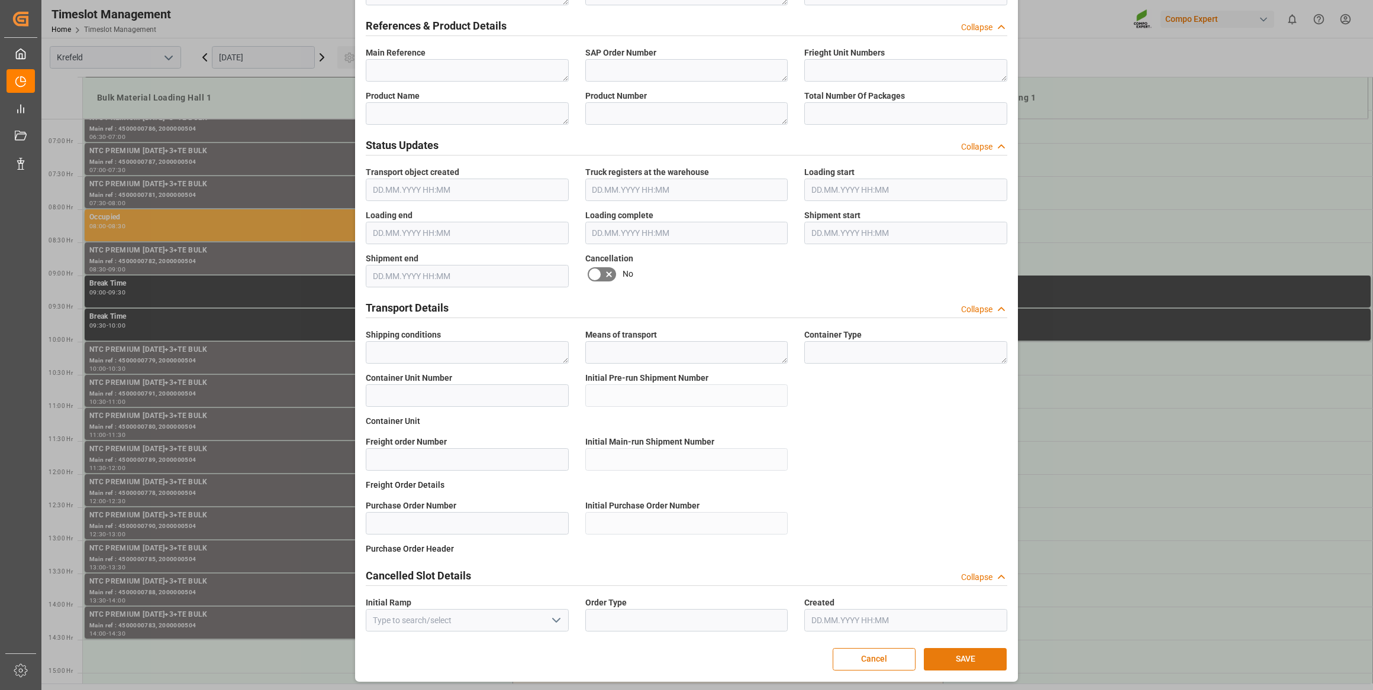
click at [957, 663] on button "SAVE" at bounding box center [965, 659] width 83 height 22
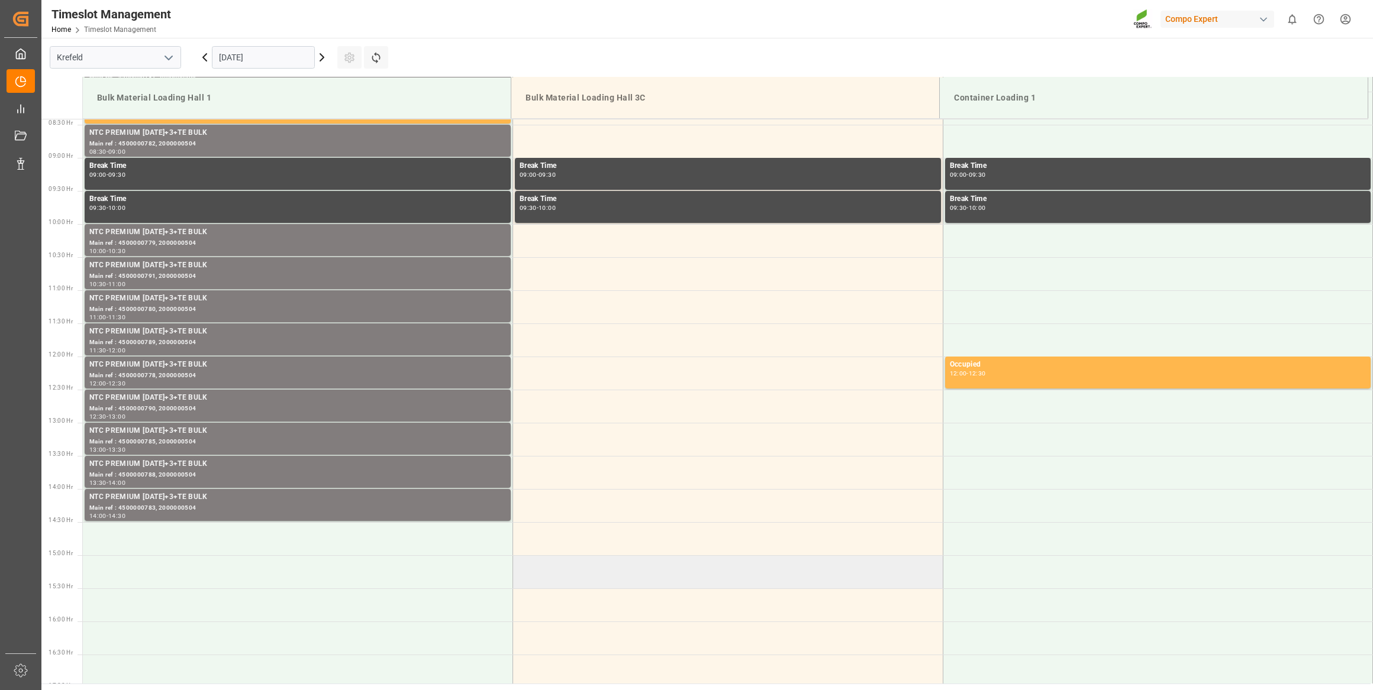
scroll to position [614, 0]
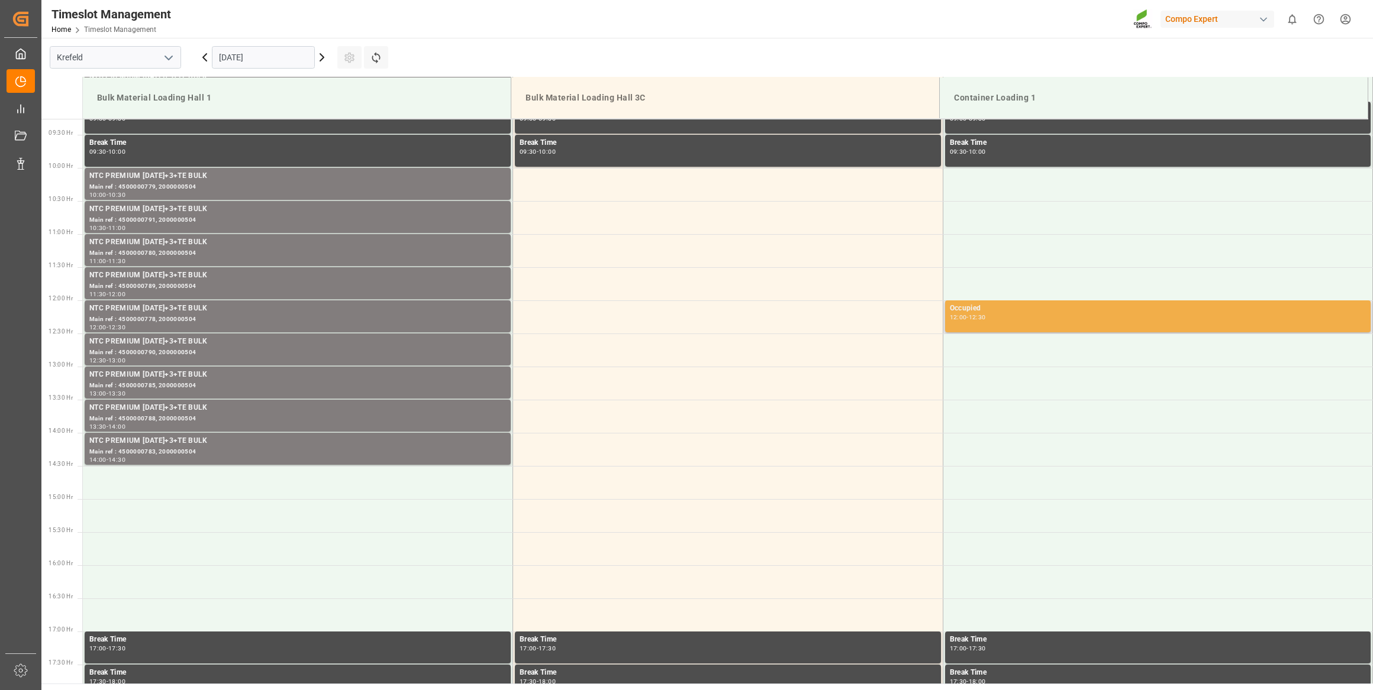
click at [1047, 311] on div "Occupied" at bounding box center [1158, 309] width 417 height 12
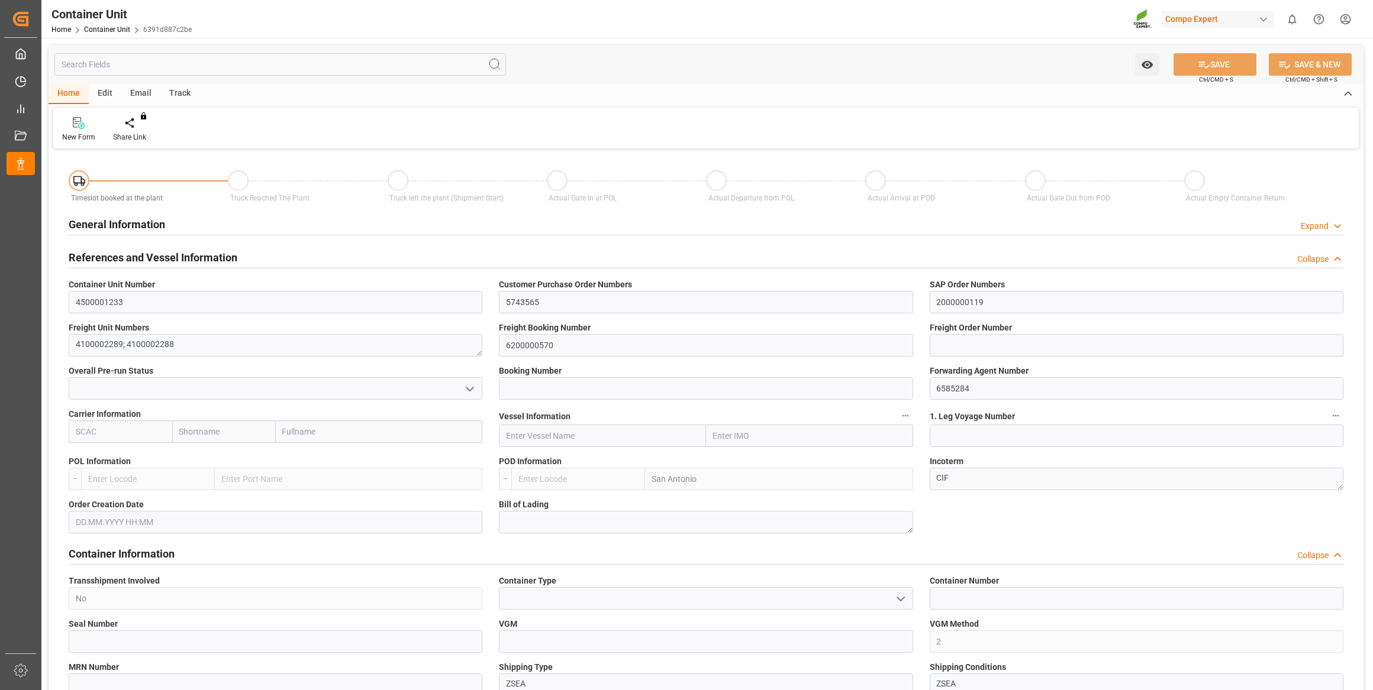
type input "CLSAI"
type input "0"
type input "14640"
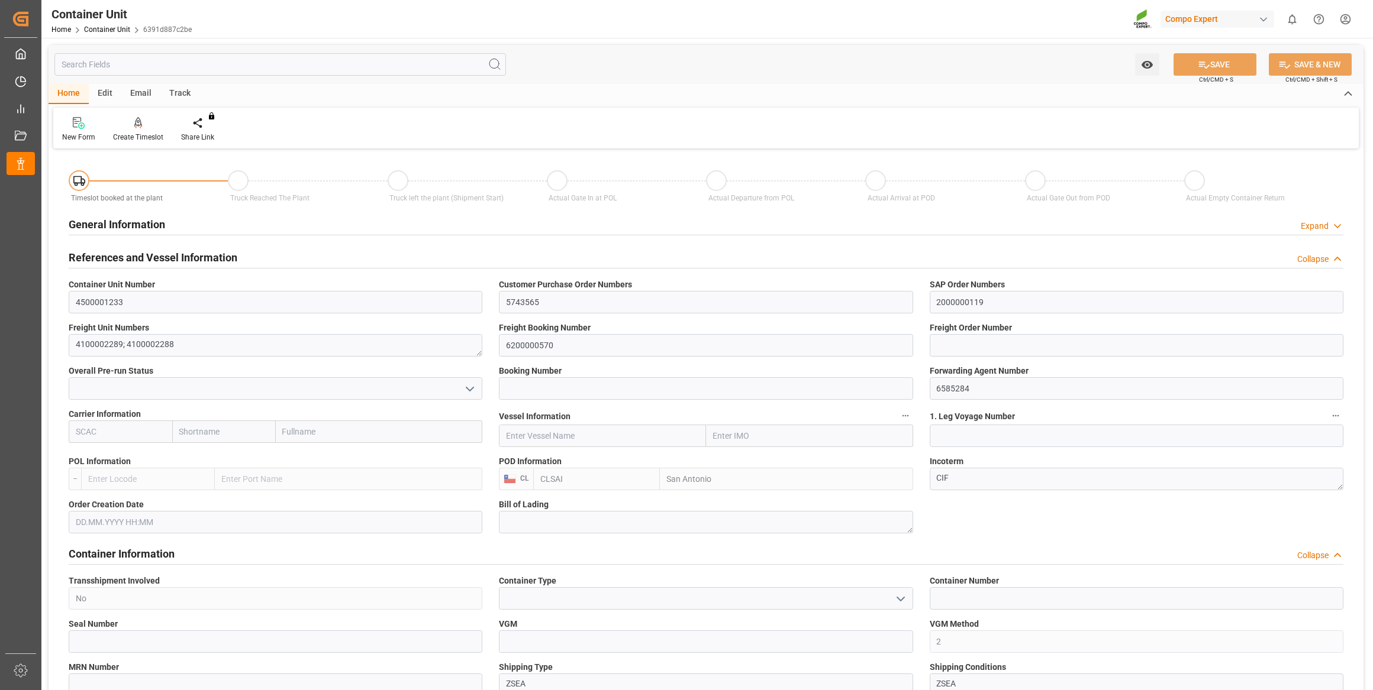
type input "22.08.2025"
click at [135, 124] on icon at bounding box center [138, 123] width 8 height 12
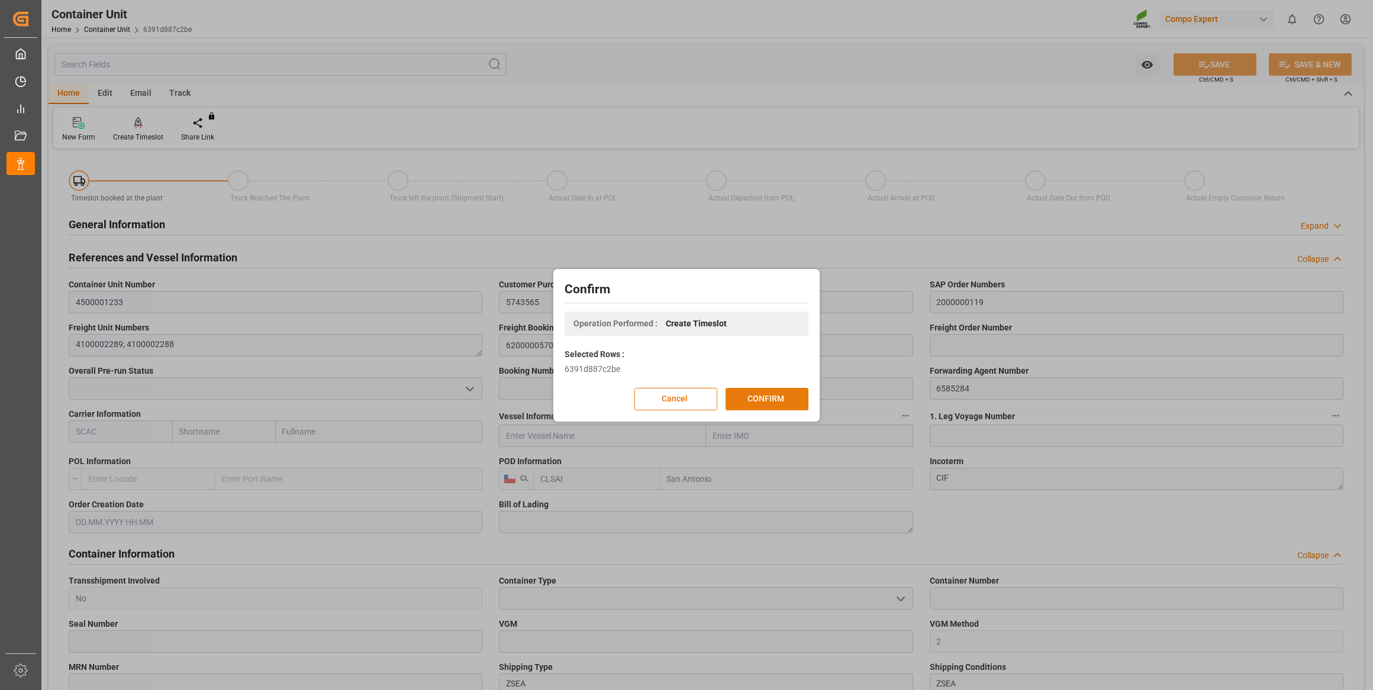
click at [788, 390] on button "CONFIRM" at bounding box center [766, 399] width 83 height 22
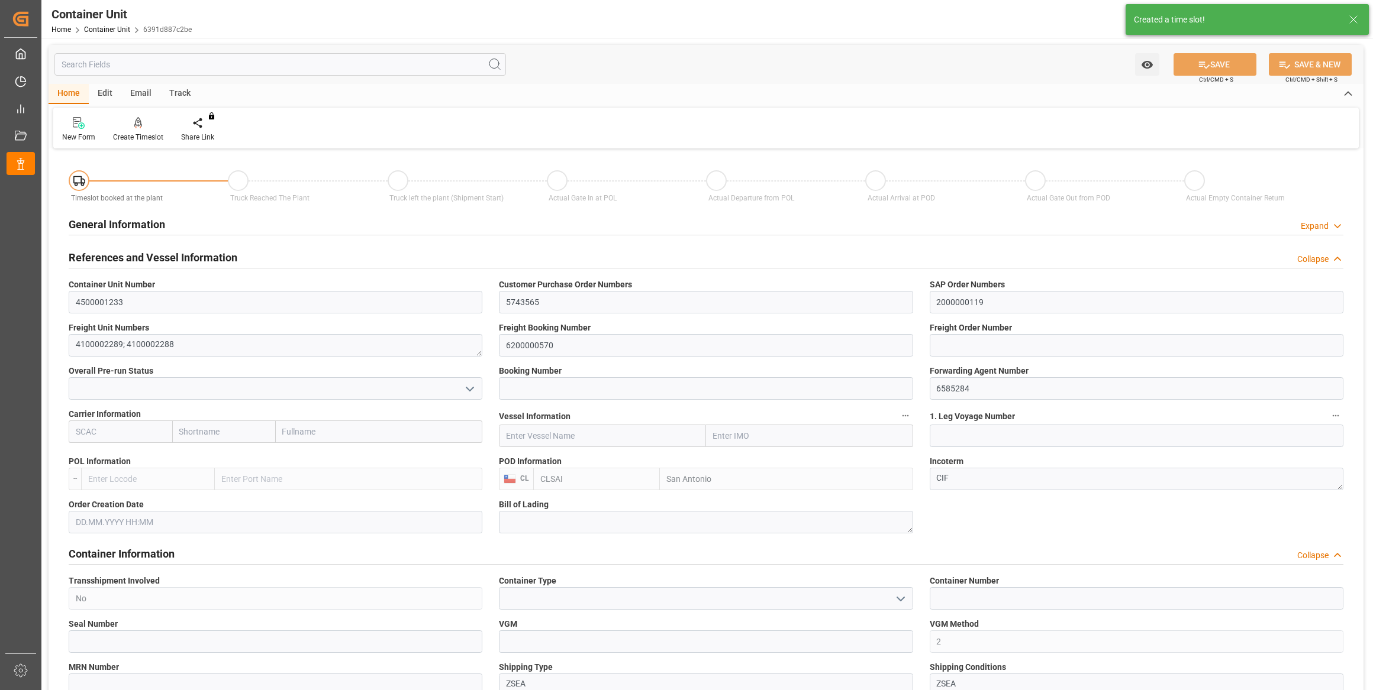
type input "CLSAI"
type input "0"
type input "14640"
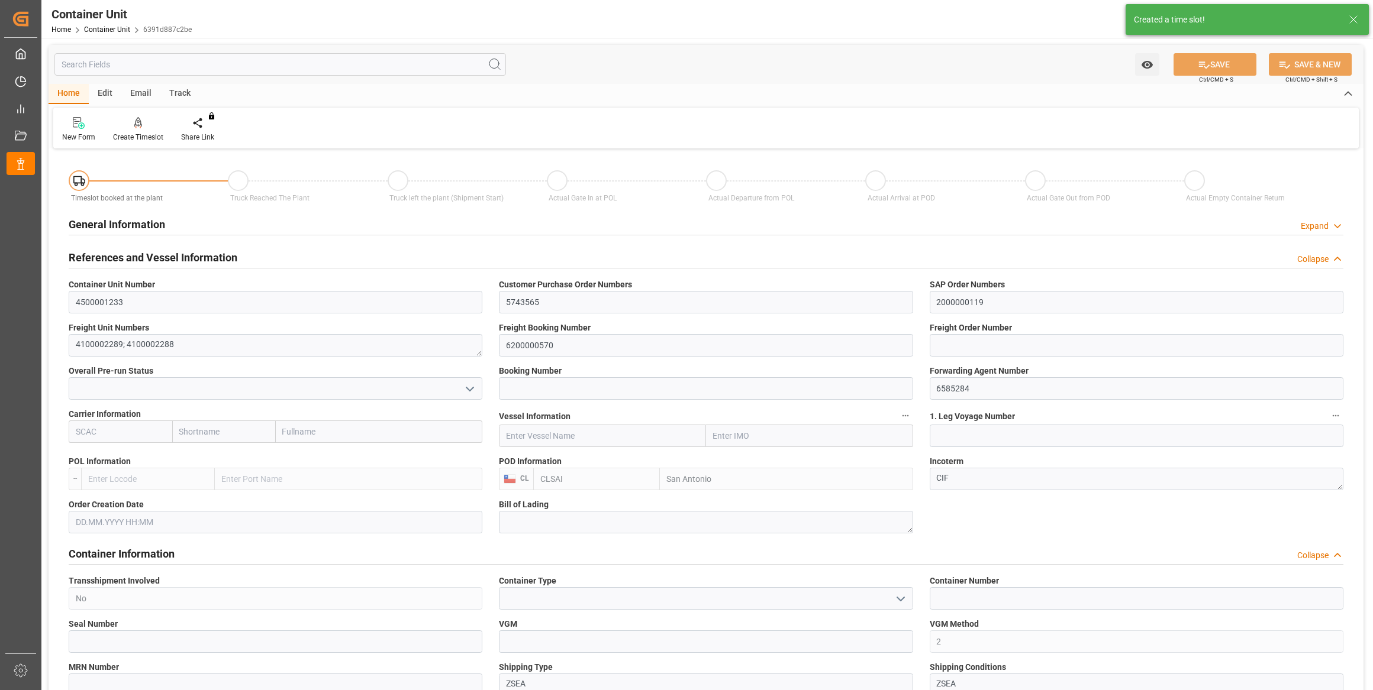
type input "22.08.2025"
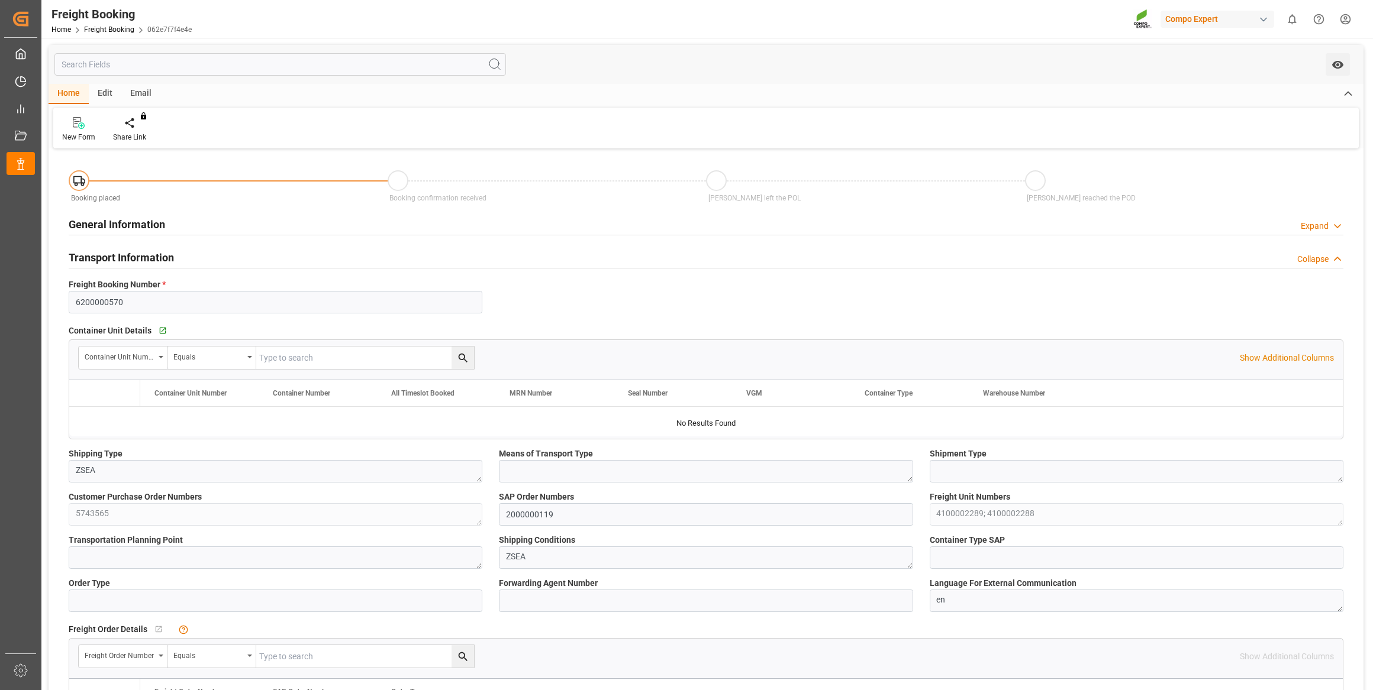
type input "CLSAI"
type input "0"
type input "14640"
type input "22.08.2025 01:00"
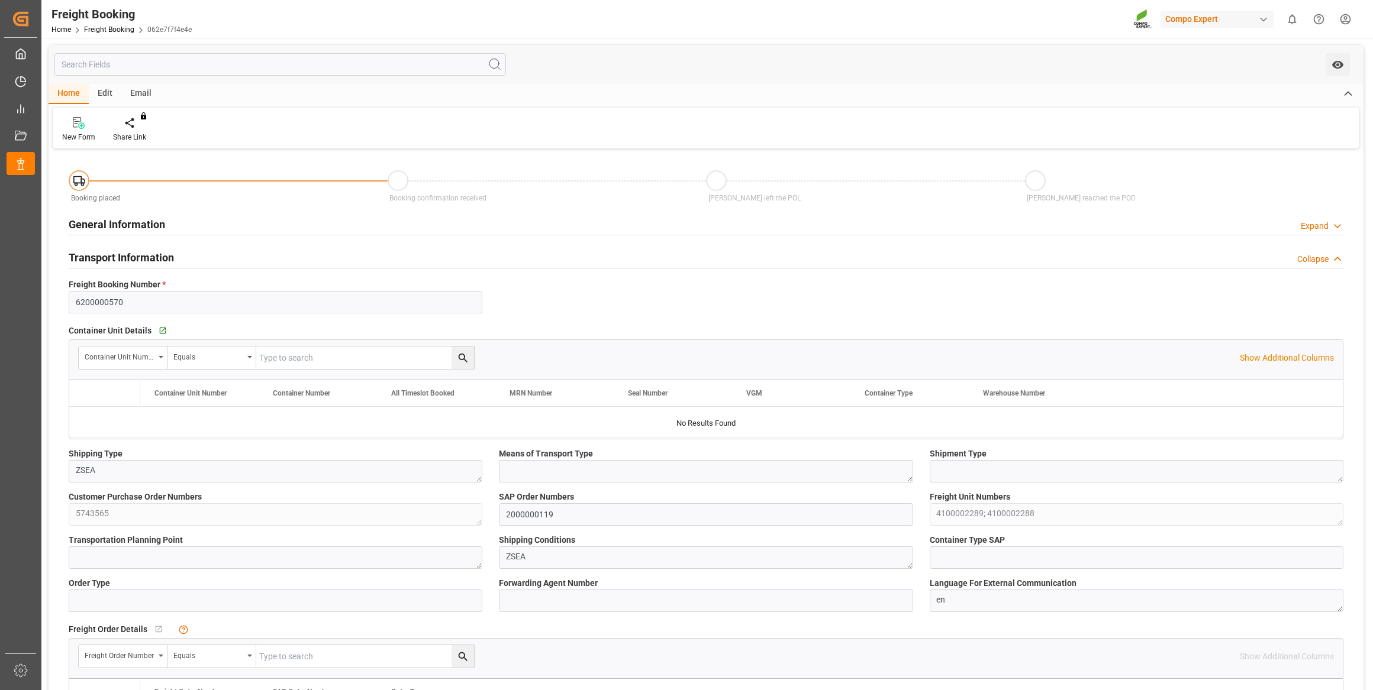
type input "04.09.2025 13:52"
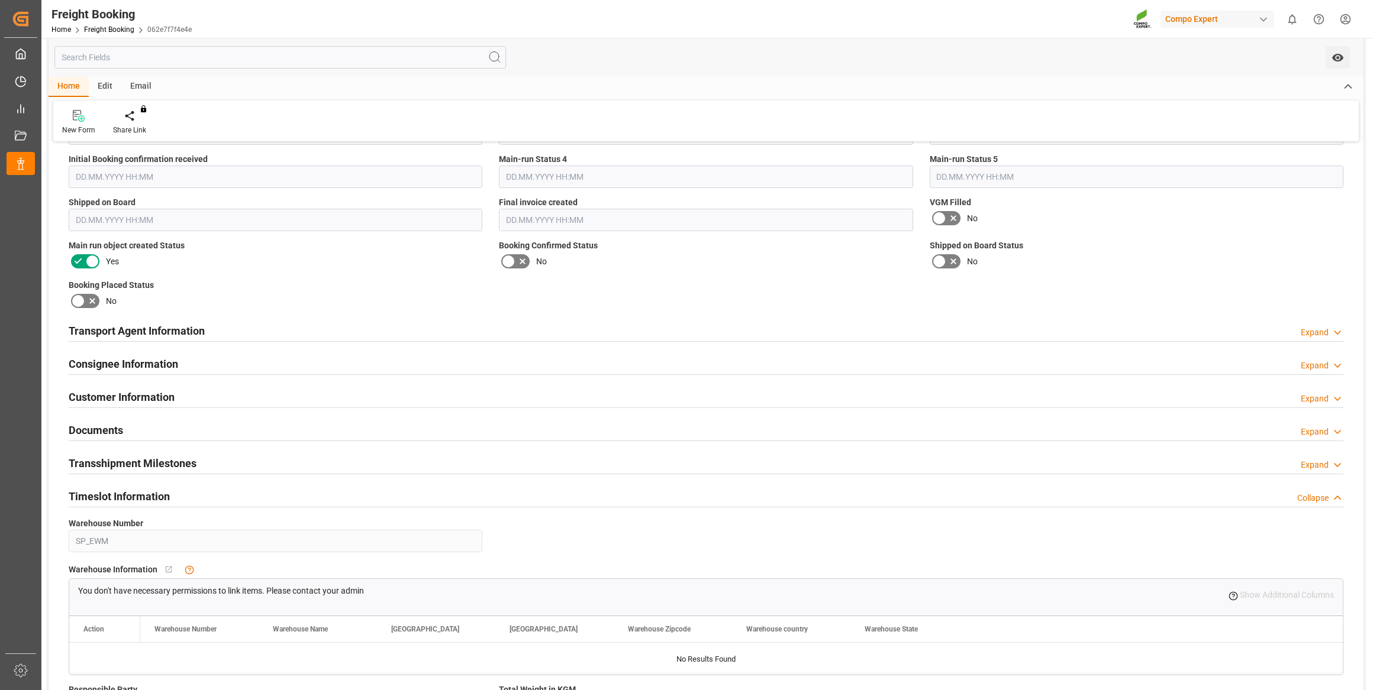
scroll to position [1129, 0]
click at [531, 325] on div "Transport Agent Information Expand" at bounding box center [706, 329] width 1274 height 22
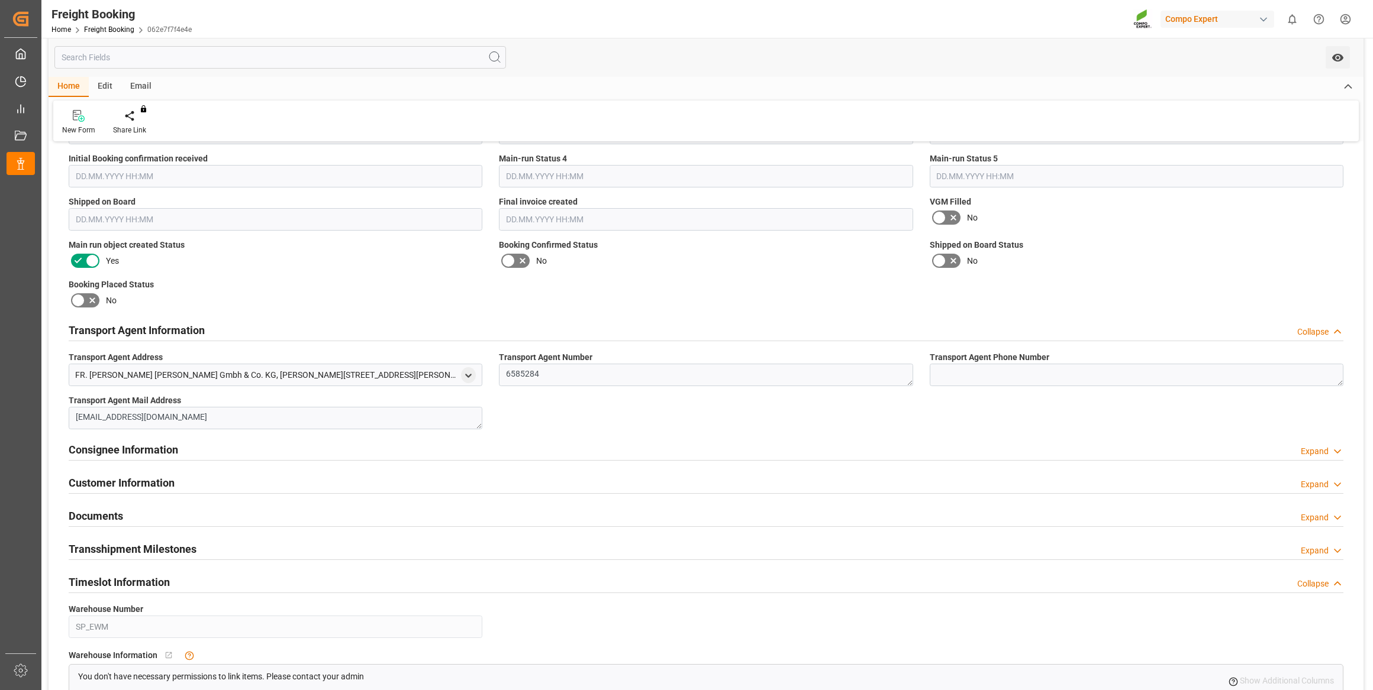
click at [531, 325] on div "Transport Agent Information Collapse" at bounding box center [706, 329] width 1274 height 22
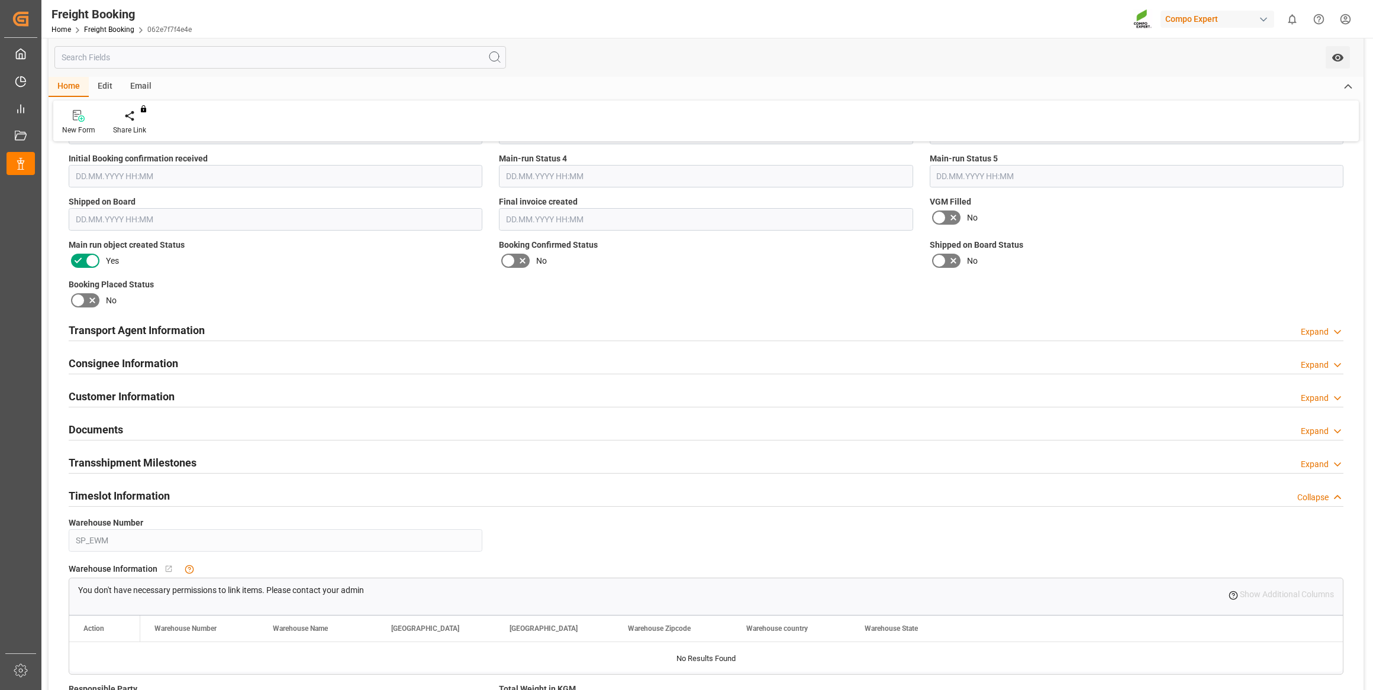
click at [519, 356] on div "Consignee Information Expand" at bounding box center [706, 362] width 1274 height 22
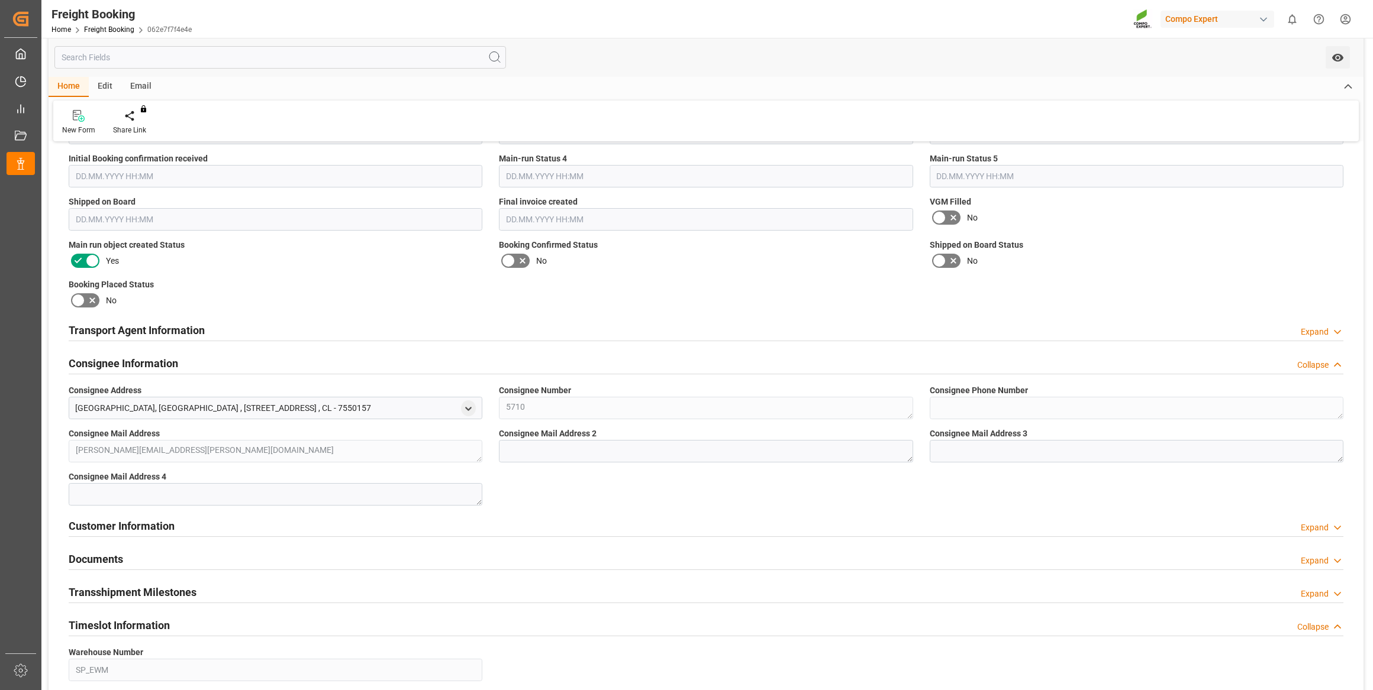
click at [517, 364] on div "Consignee Information Collapse" at bounding box center [706, 362] width 1274 height 22
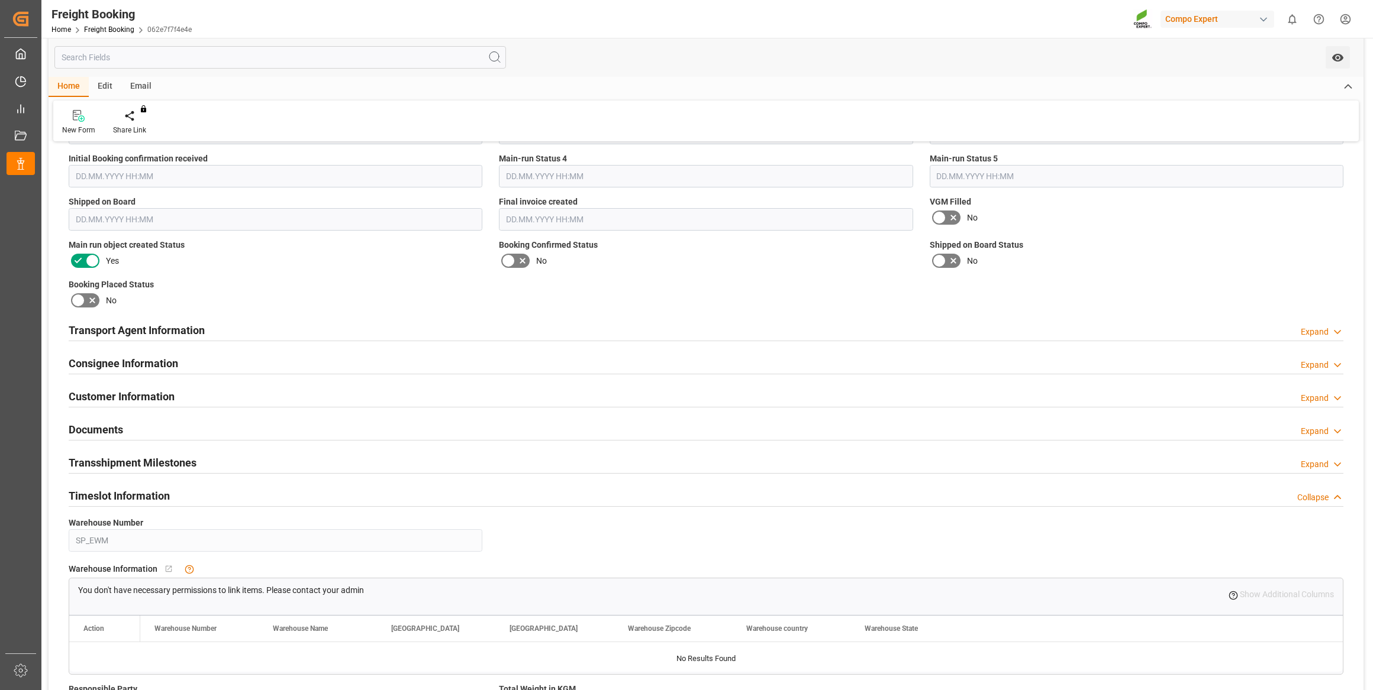
click at [497, 386] on div "Customer Information Expand" at bounding box center [706, 396] width 1274 height 22
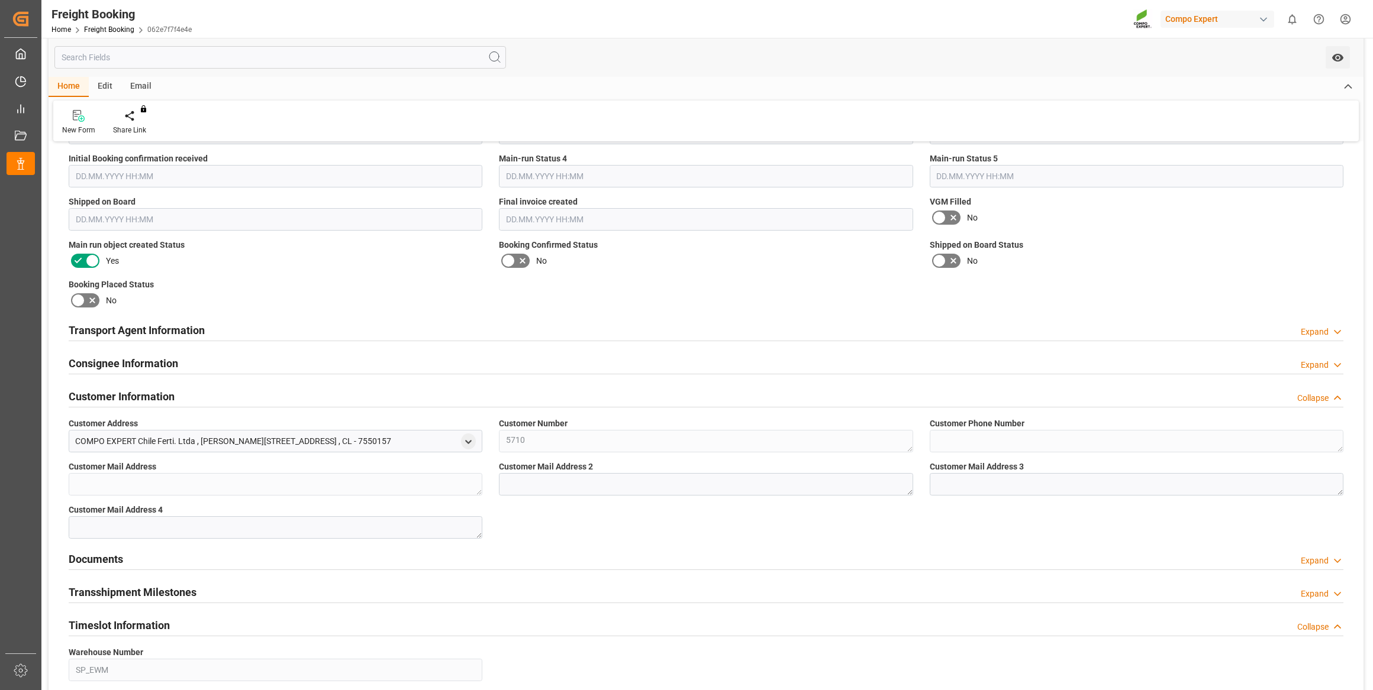
click at [497, 386] on div "Customer Information Collapse" at bounding box center [706, 396] width 1274 height 22
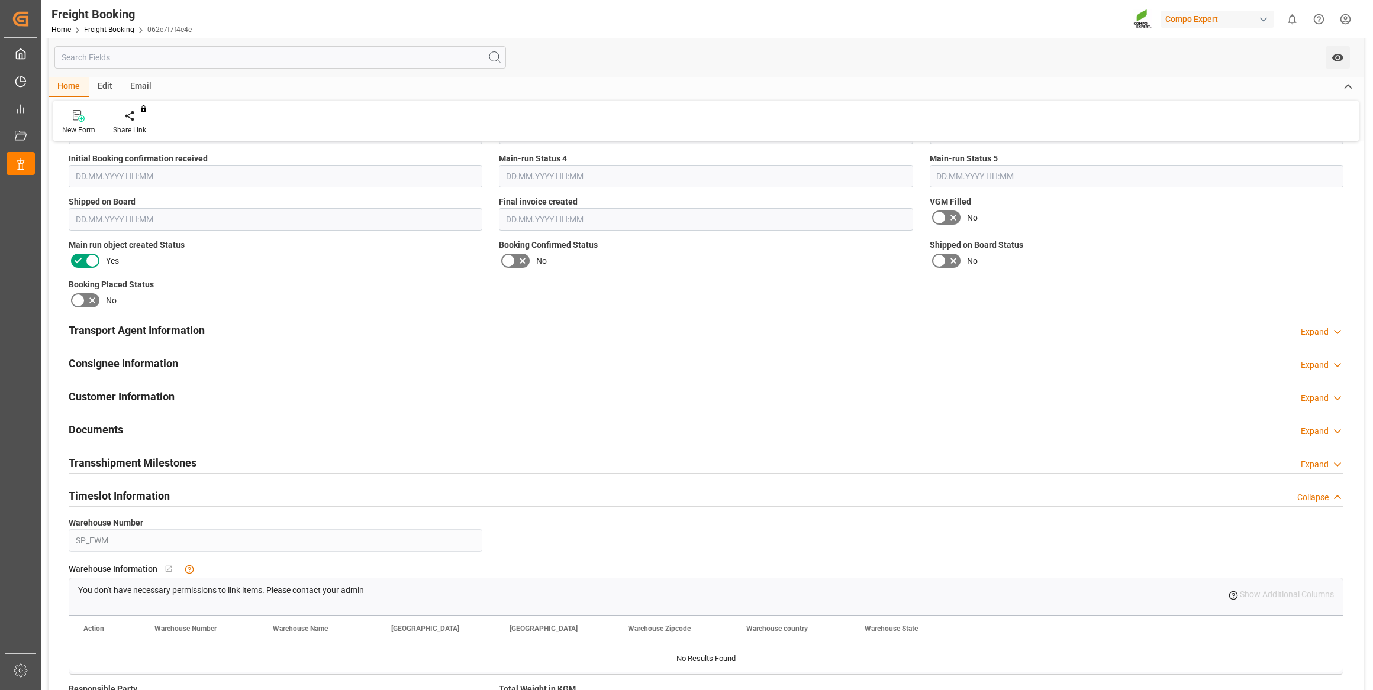
click at [488, 411] on div "Customer Information Expand" at bounding box center [705, 396] width 1291 height 33
click at [485, 419] on div "Documents Expand" at bounding box center [706, 429] width 1274 height 22
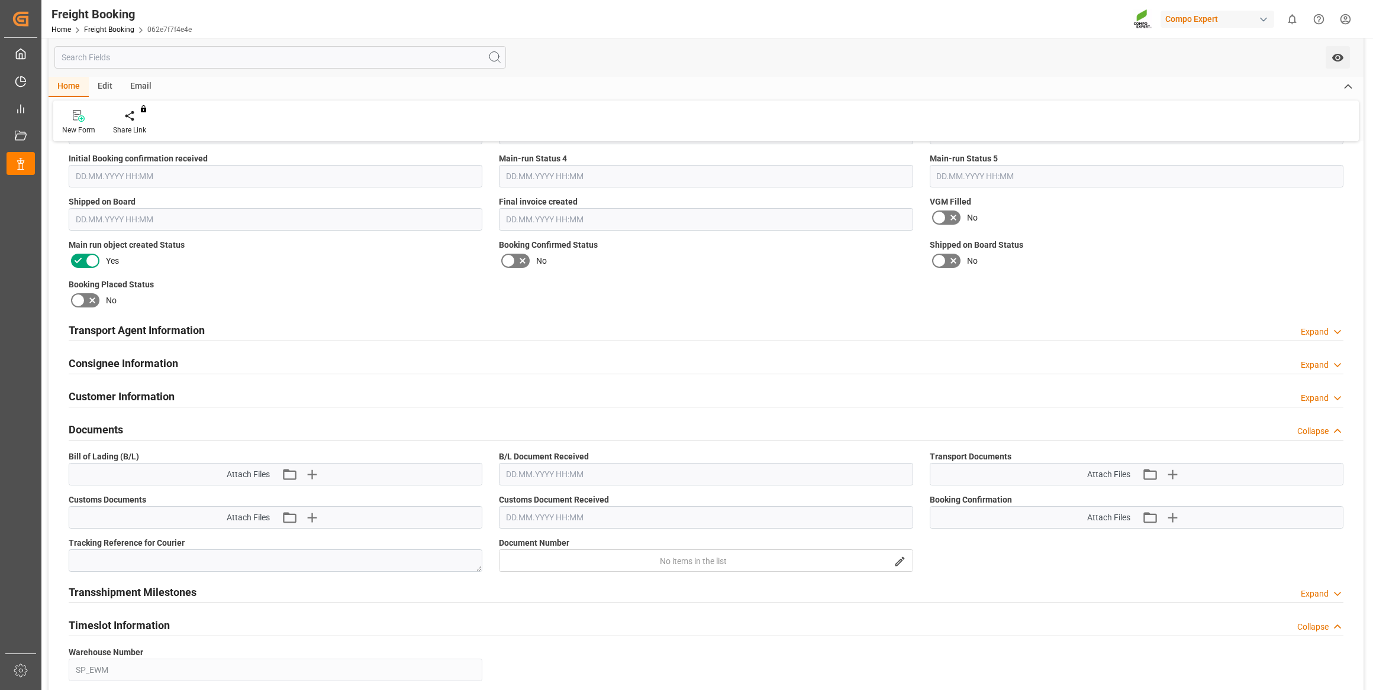
click at [487, 418] on div "Documents Collapse" at bounding box center [706, 429] width 1274 height 22
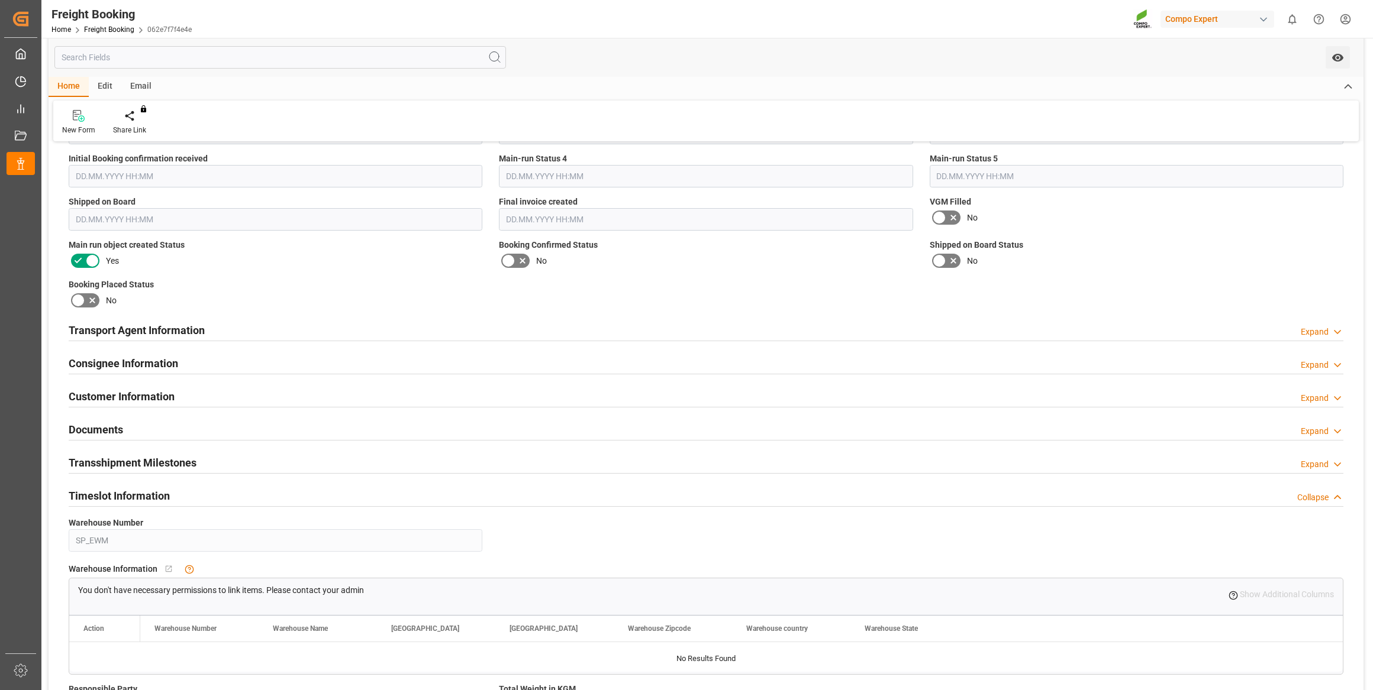
scroll to position [0, 0]
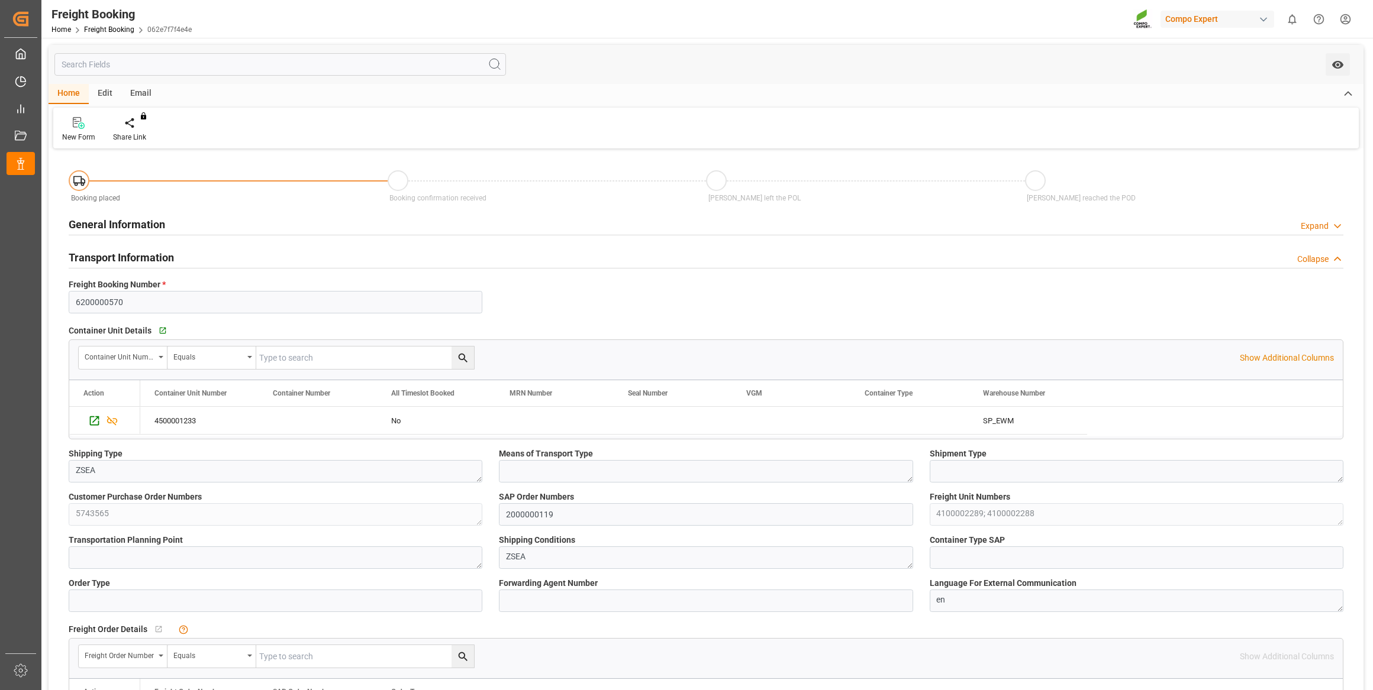
drag, startPoint x: 459, startPoint y: 458, endPoint x: 492, endPoint y: 127, distance: 332.3
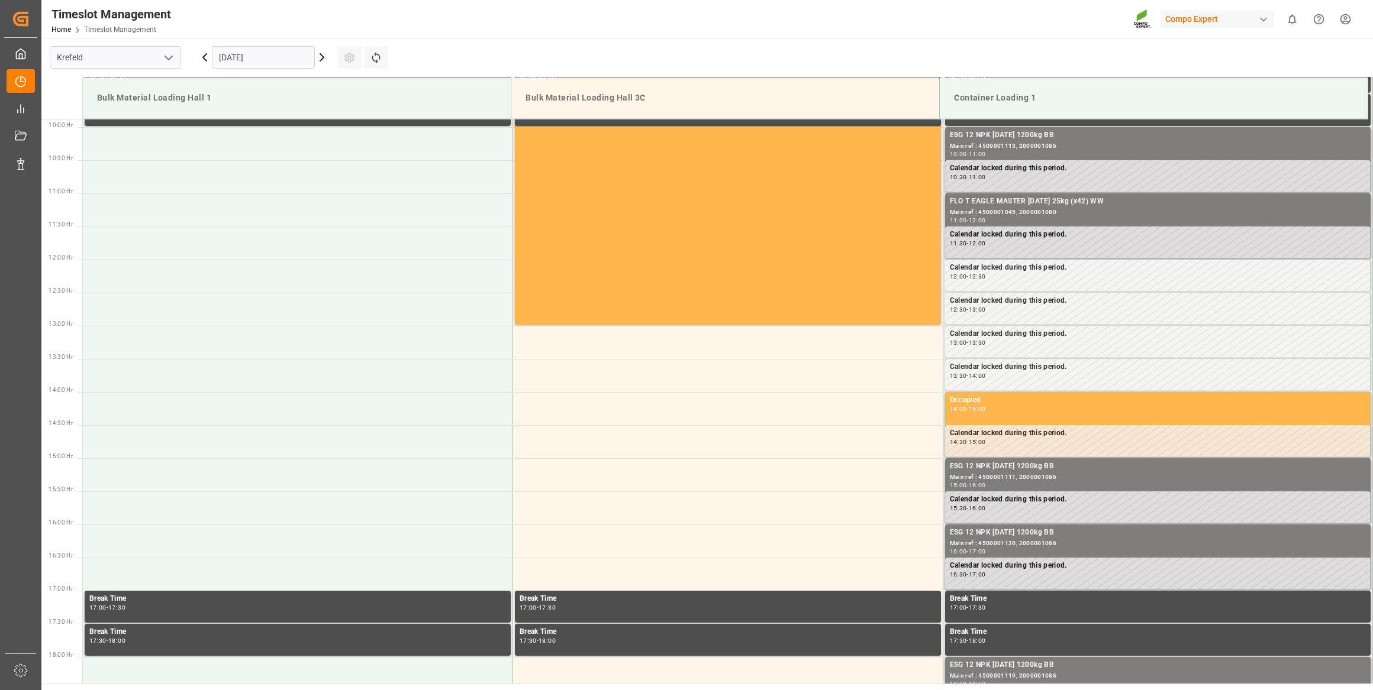
scroll to position [655, 0]
click at [277, 64] on input "[DATE]" at bounding box center [263, 57] width 103 height 22
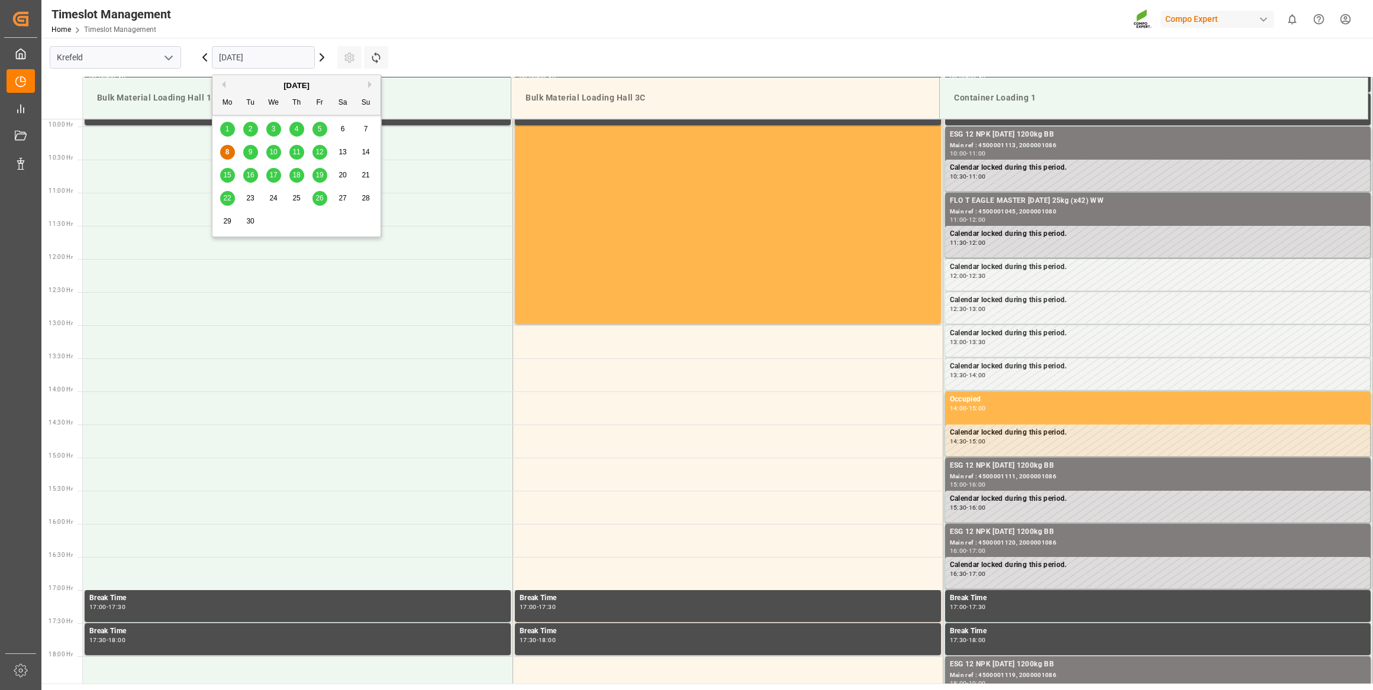
click at [269, 171] on span "17" at bounding box center [273, 175] width 8 height 8
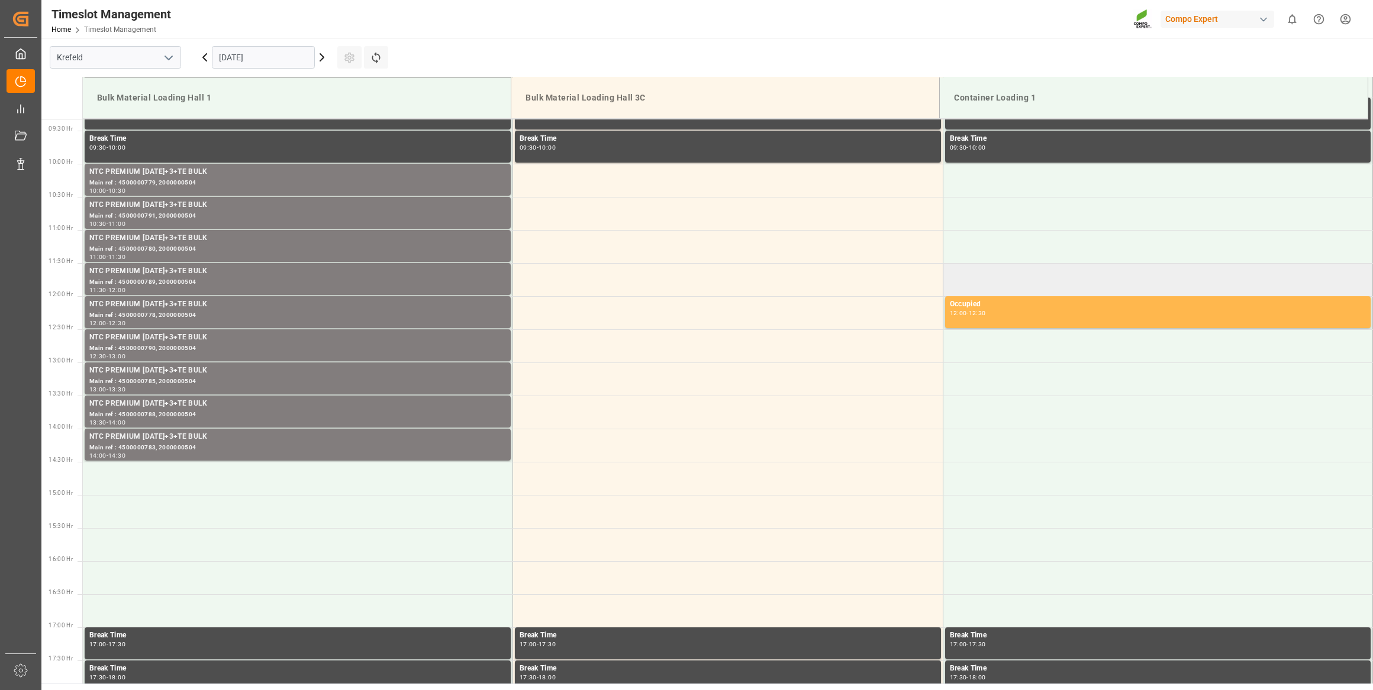
scroll to position [601, 0]
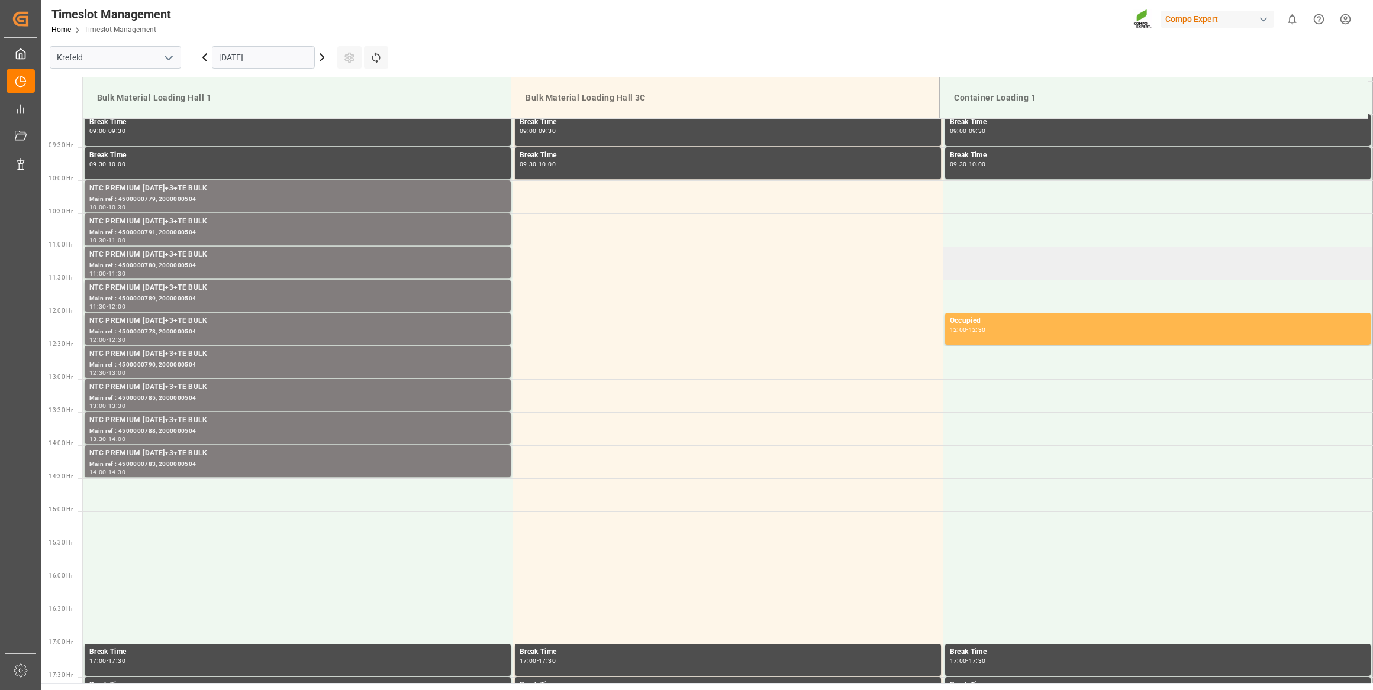
click at [993, 260] on td at bounding box center [1157, 263] width 430 height 33
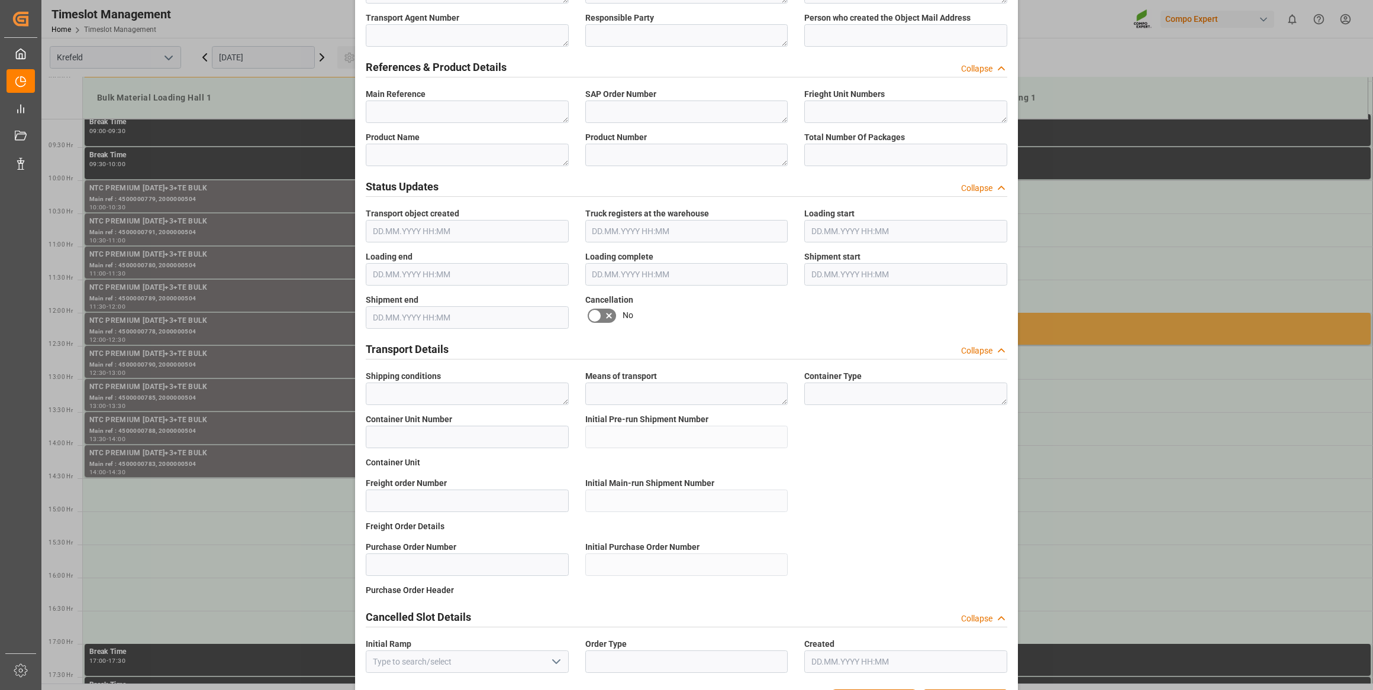
scroll to position [572, 0]
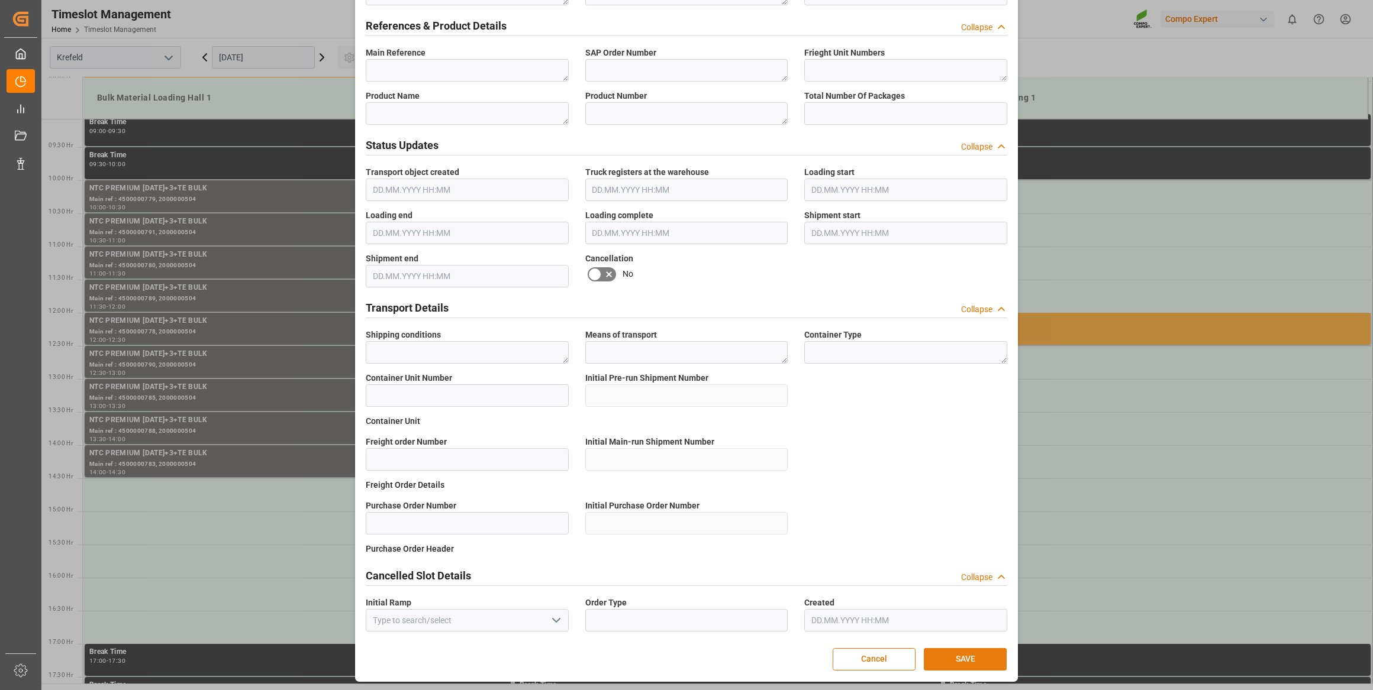
click at [979, 652] on button "SAVE" at bounding box center [965, 659] width 83 height 22
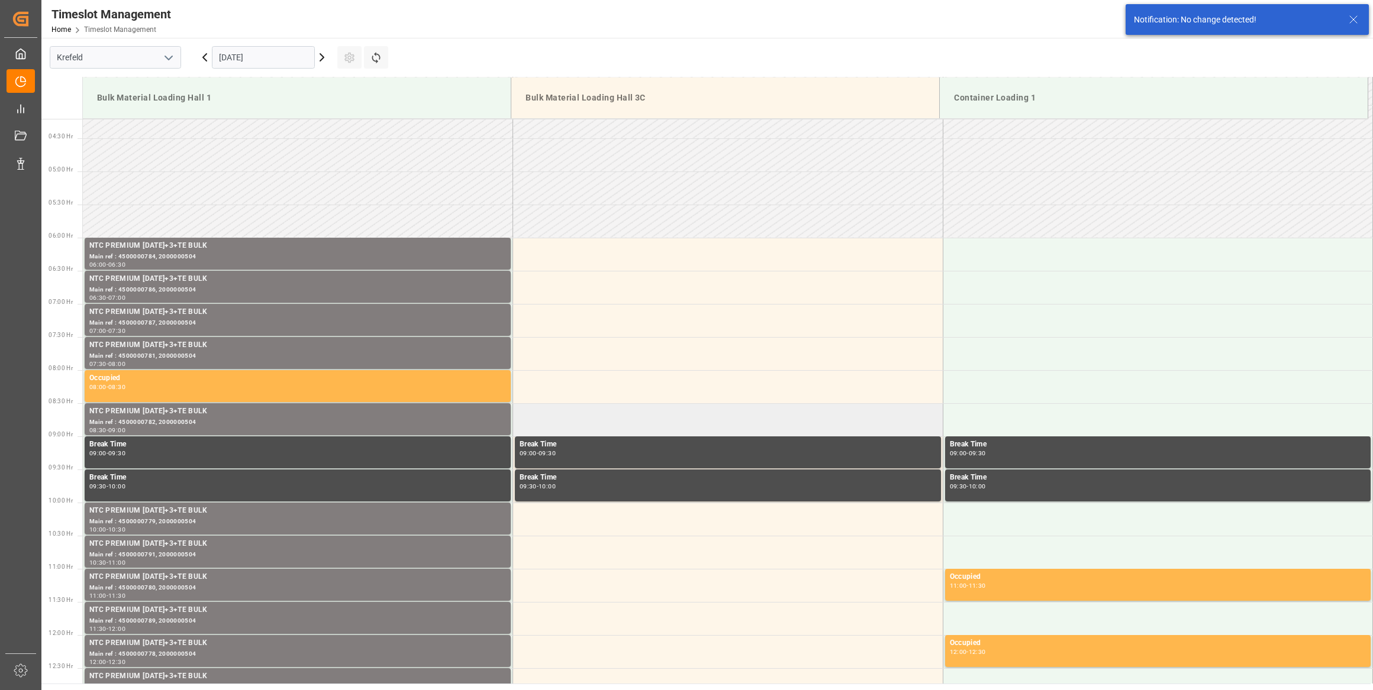
scroll to position [278, 0]
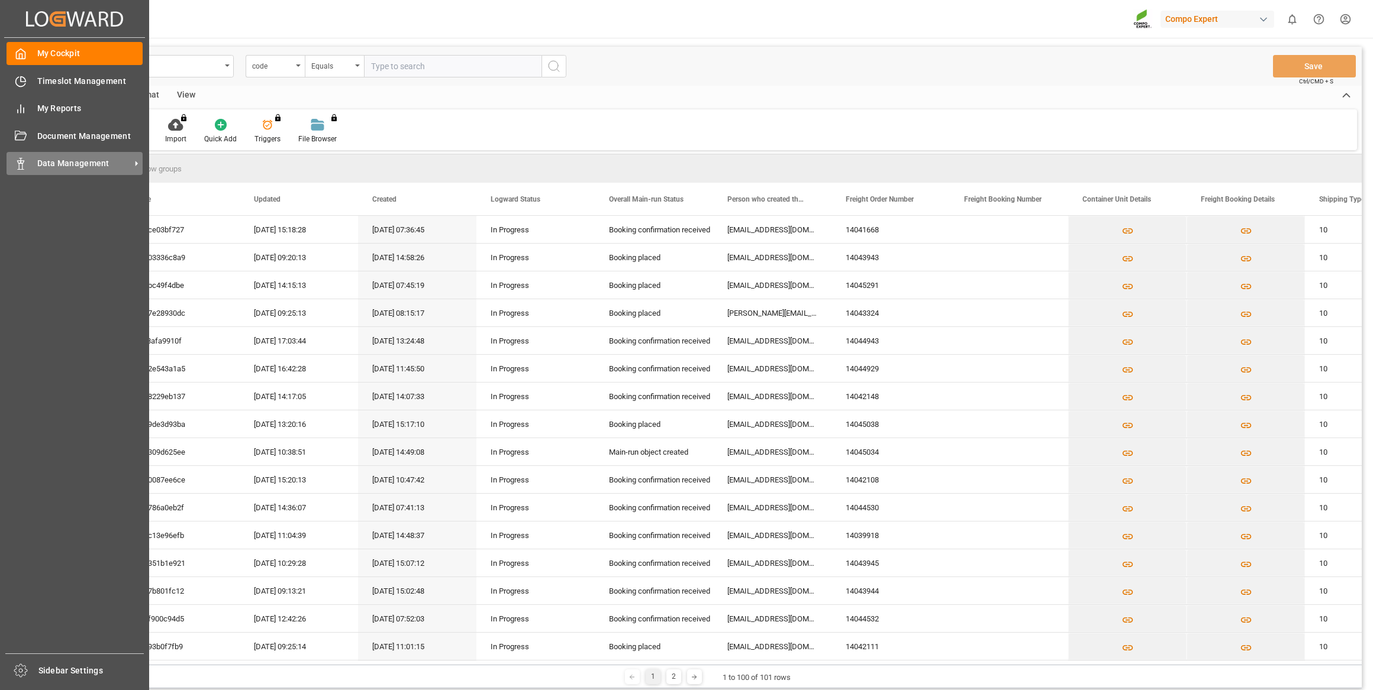
click at [26, 156] on div "Data Management Data Management" at bounding box center [75, 163] width 136 height 23
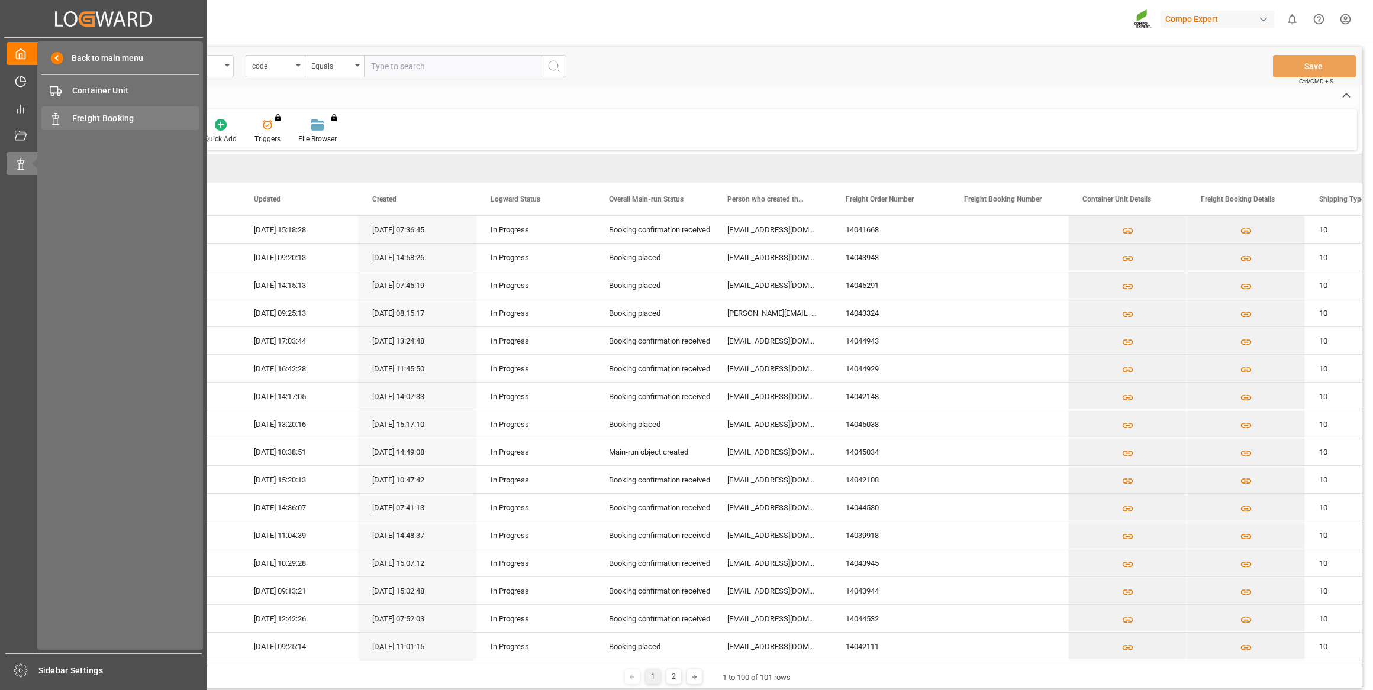
click at [102, 120] on span "Freight Booking" at bounding box center [135, 118] width 127 height 12
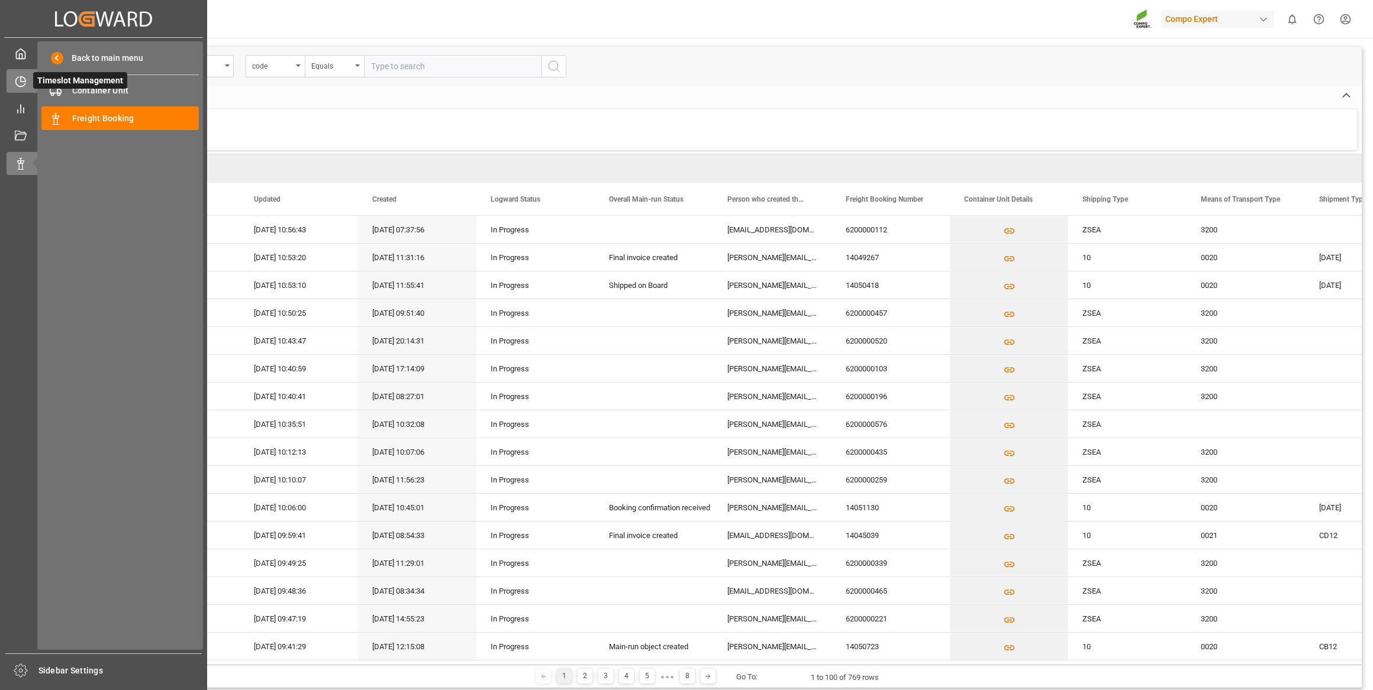
click at [29, 83] on div "Timeslot Management Timeslot Management" at bounding box center [104, 80] width 194 height 23
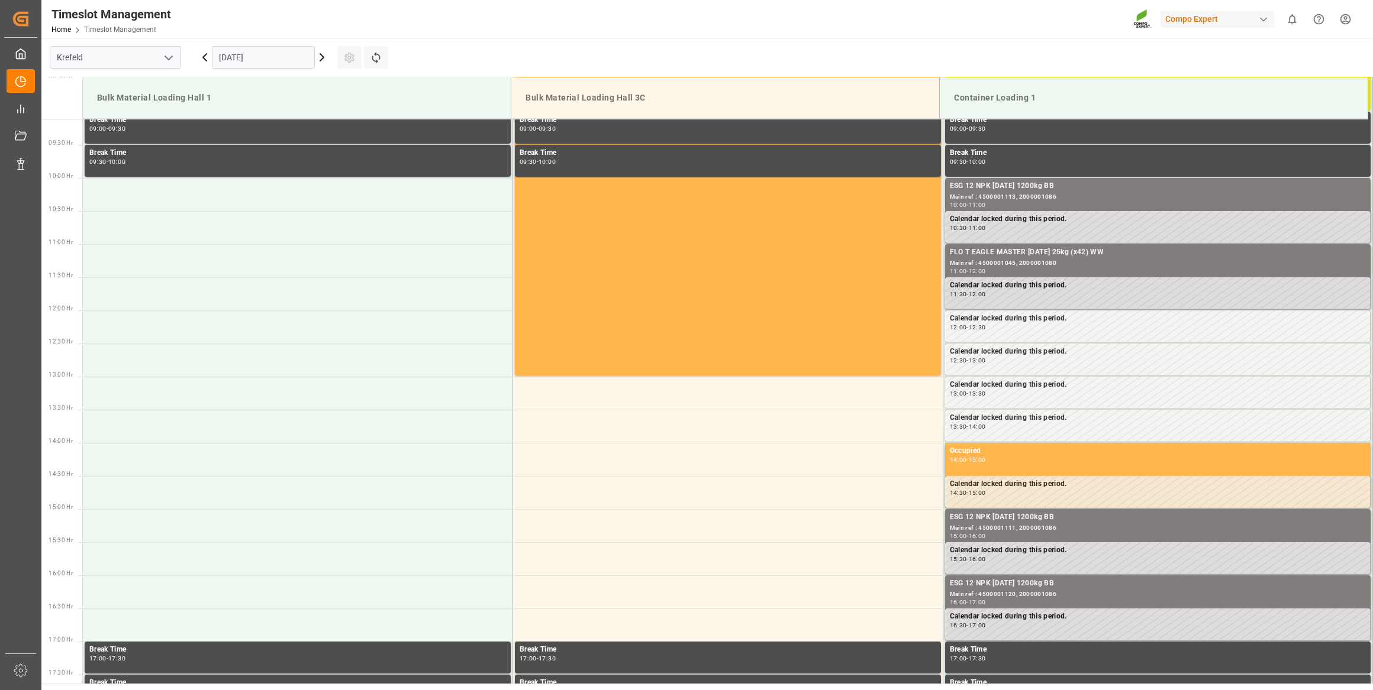
scroll to position [655, 0]
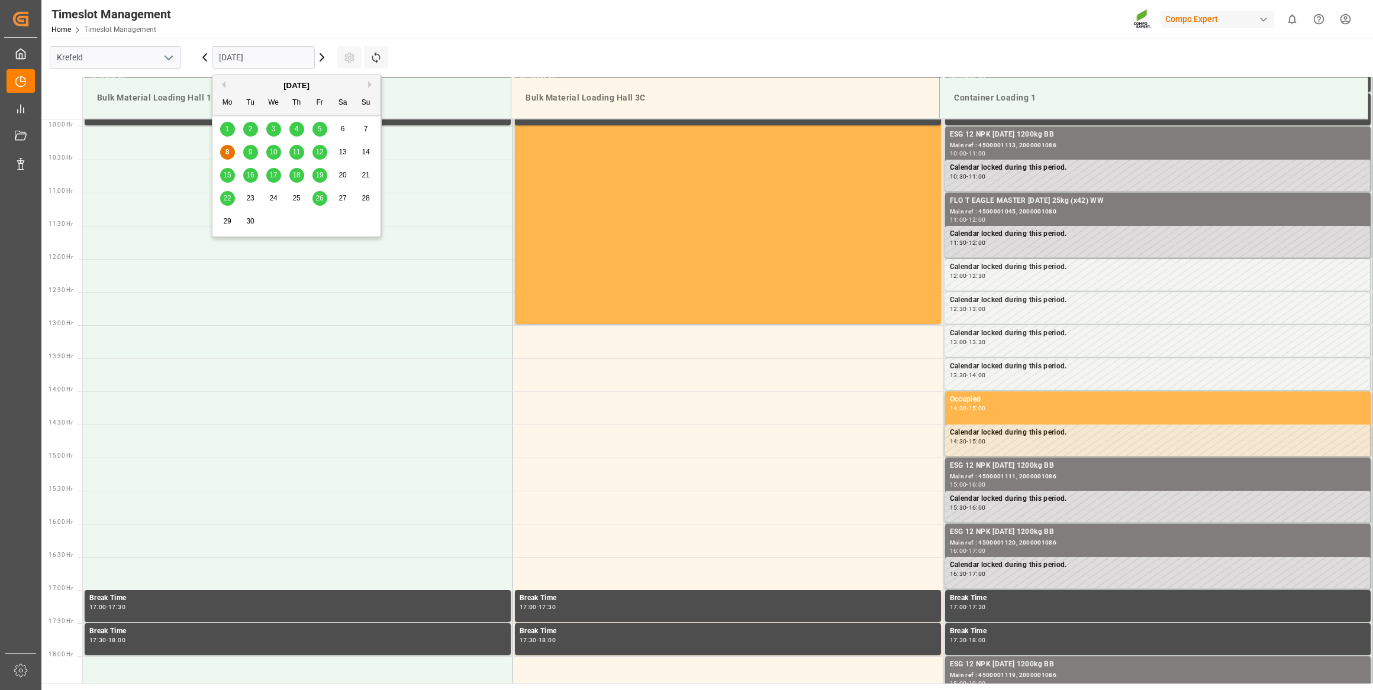
click at [256, 50] on input "[DATE]" at bounding box center [263, 57] width 103 height 22
click at [272, 174] on span "17" at bounding box center [273, 175] width 8 height 8
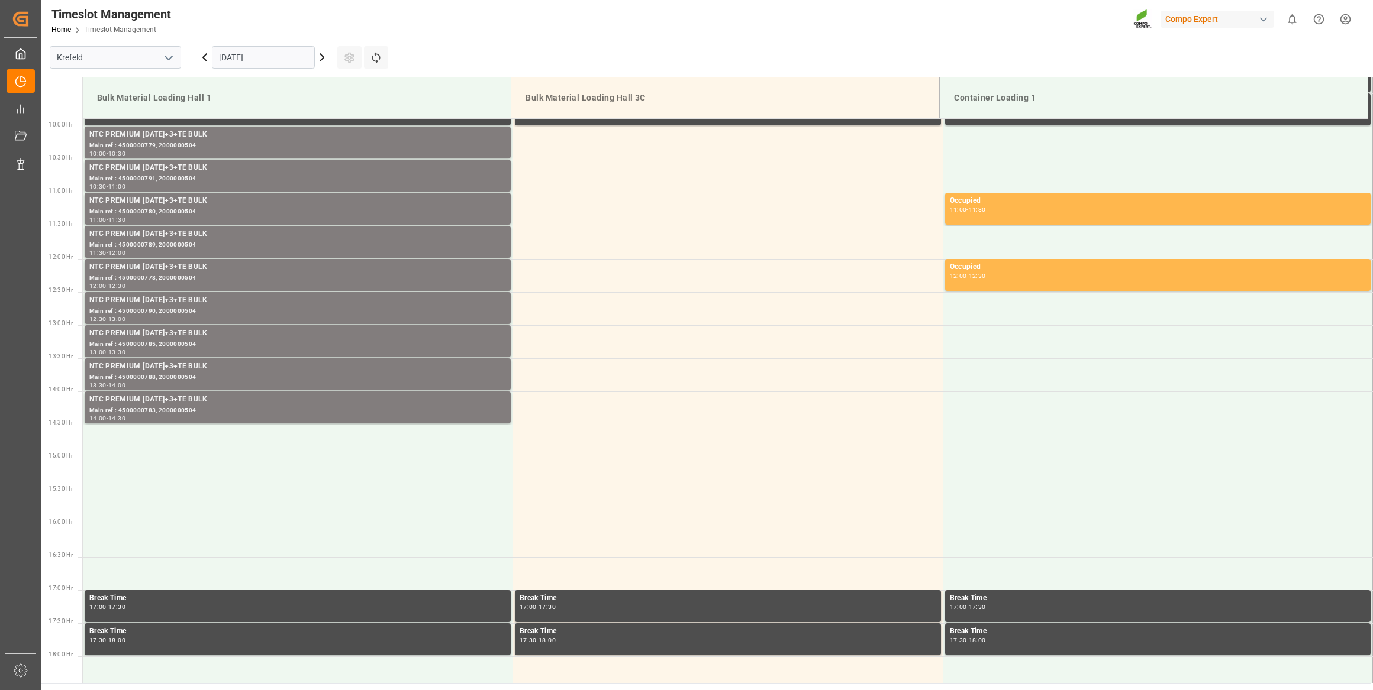
click at [323, 54] on icon at bounding box center [322, 57] width 14 height 14
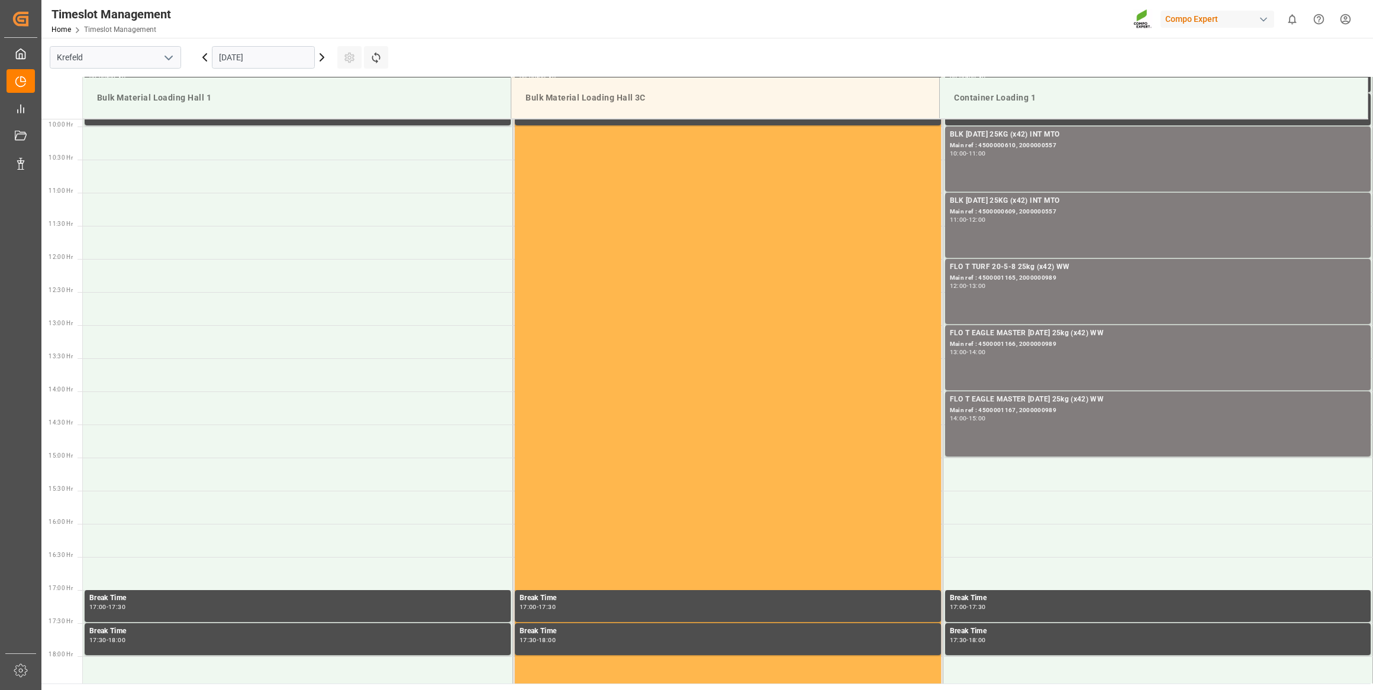
click at [323, 54] on icon at bounding box center [322, 57] width 14 height 14
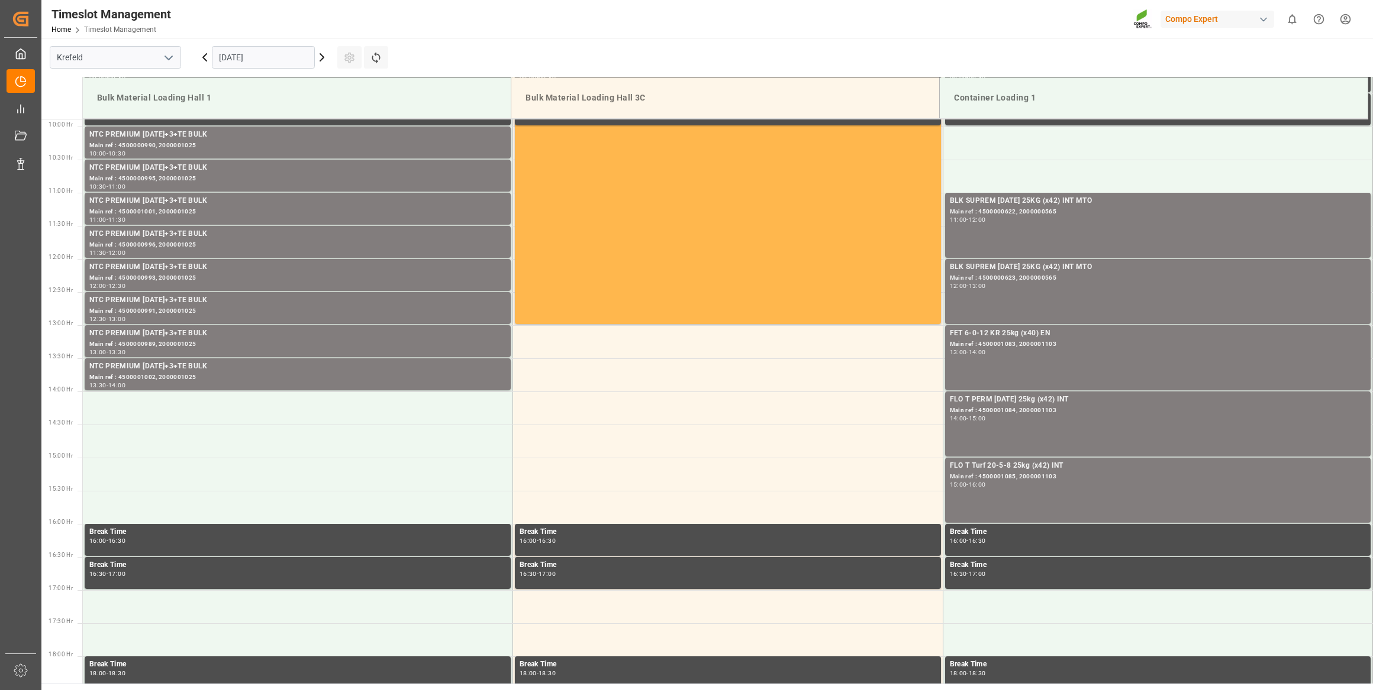
click at [282, 52] on input "[DATE]" at bounding box center [263, 57] width 103 height 22
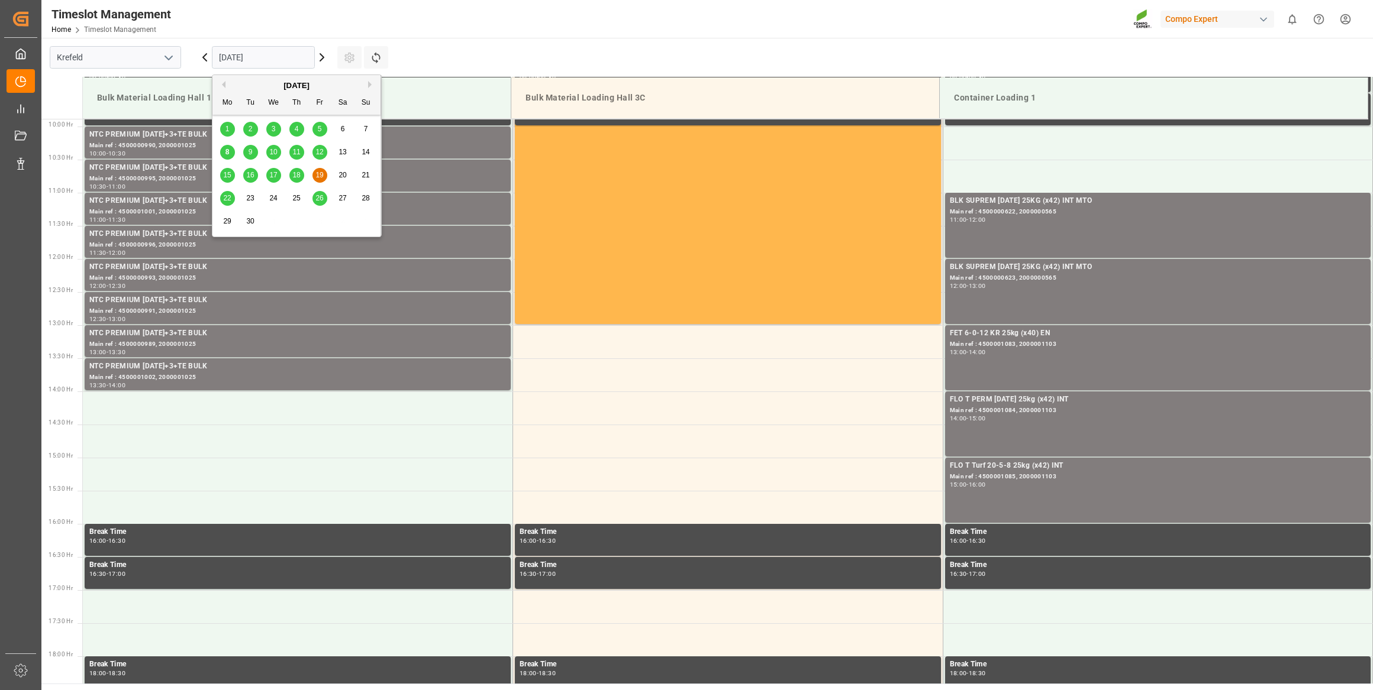
click at [276, 177] on span "17" at bounding box center [273, 175] width 8 height 8
